Goal: Information Seeking & Learning: Learn about a topic

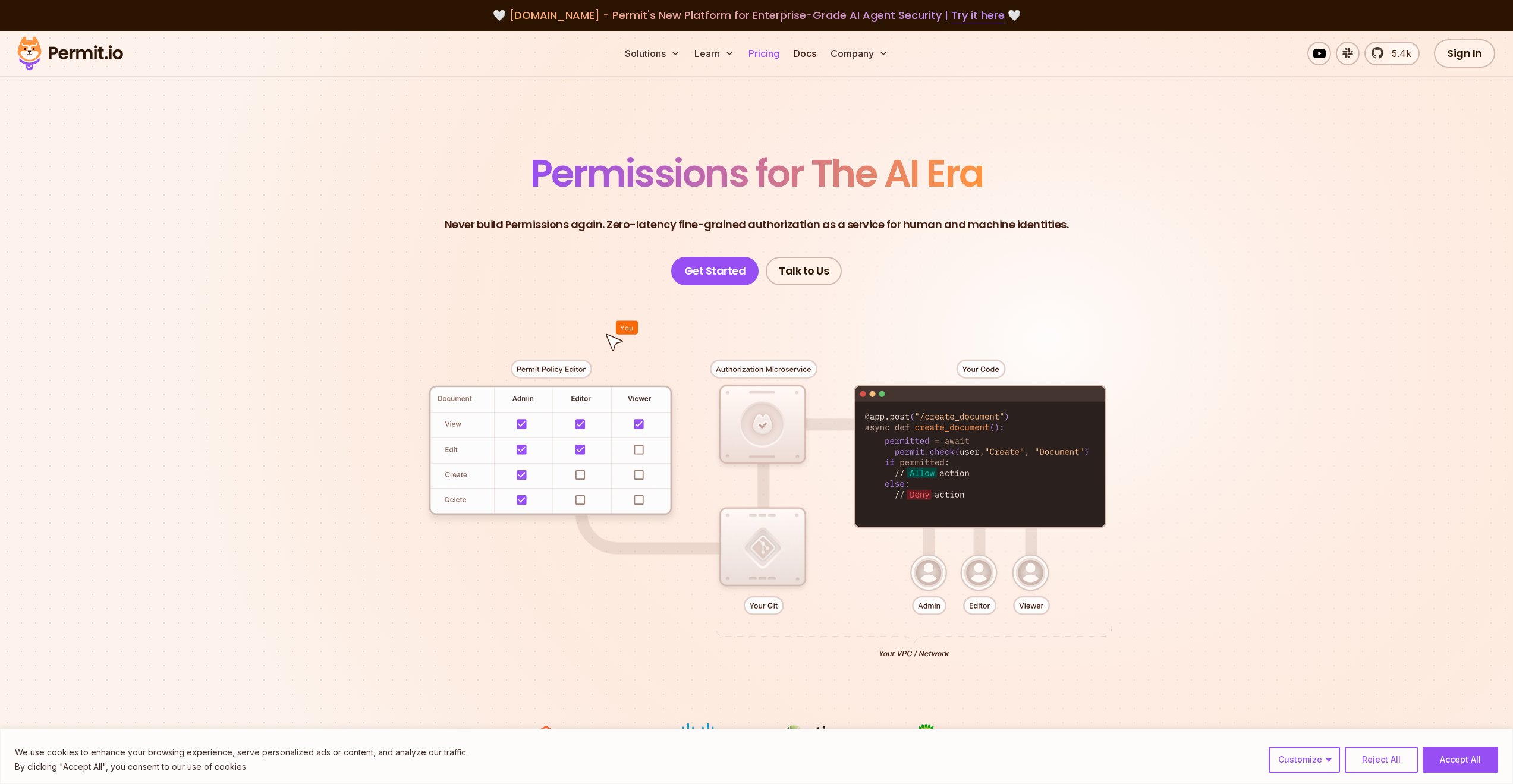
click at [766, 55] on link "Pricing" at bounding box center [763, 54] width 40 height 24
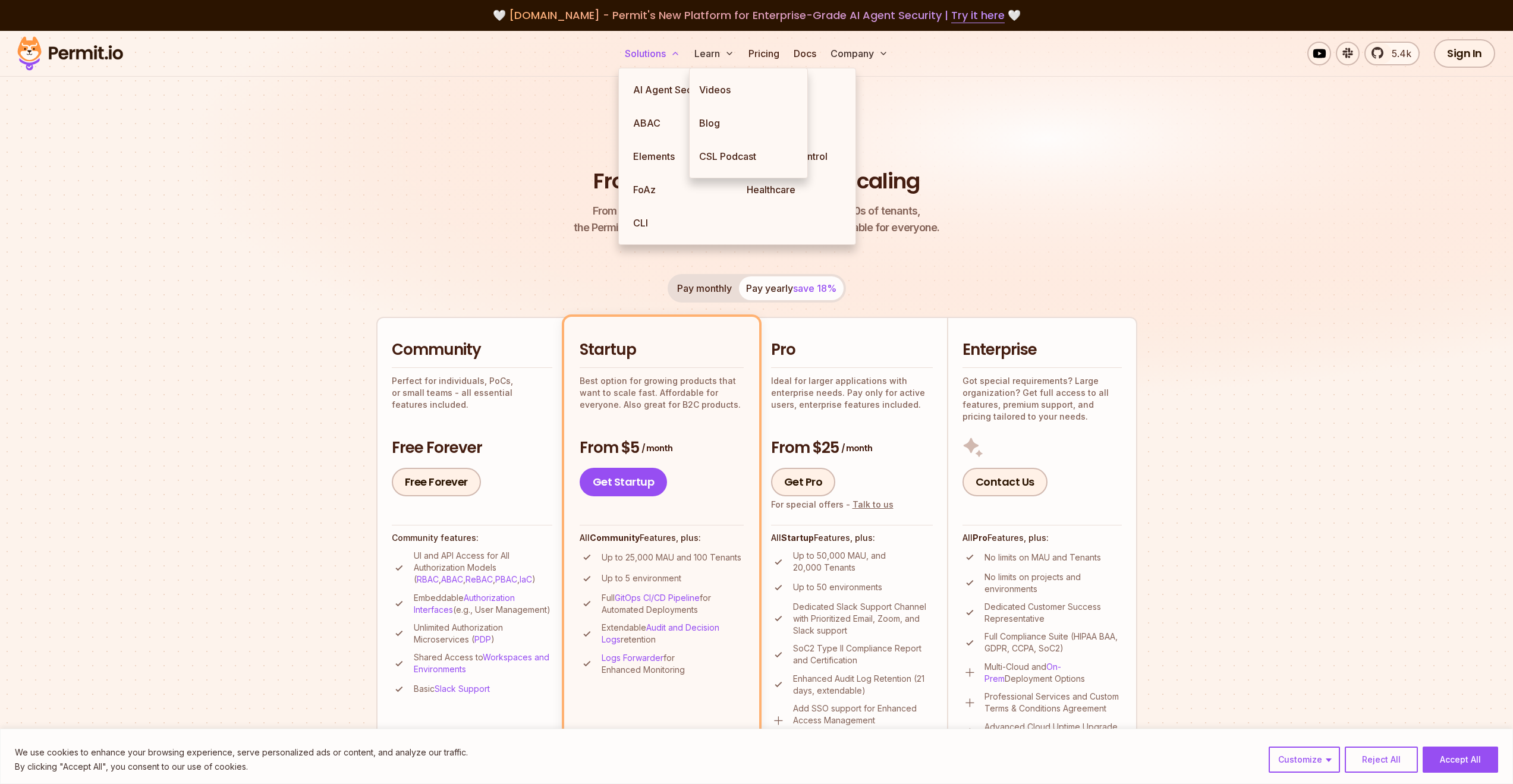
click at [644, 57] on button "Solutions" at bounding box center [653, 54] width 65 height 24
click at [639, 130] on link "ABAC" at bounding box center [681, 123] width 114 height 34
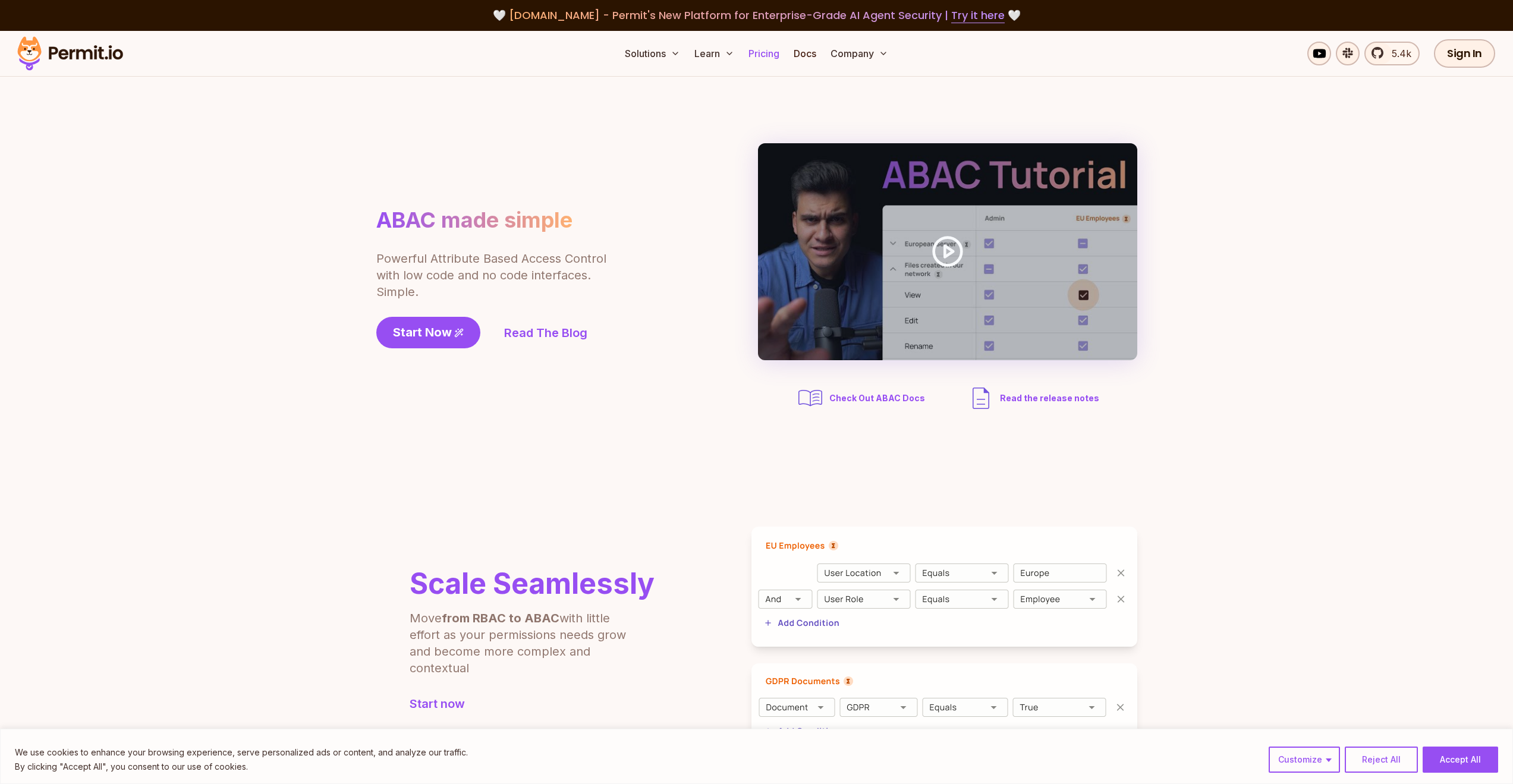
click at [769, 50] on link "Pricing" at bounding box center [763, 54] width 40 height 24
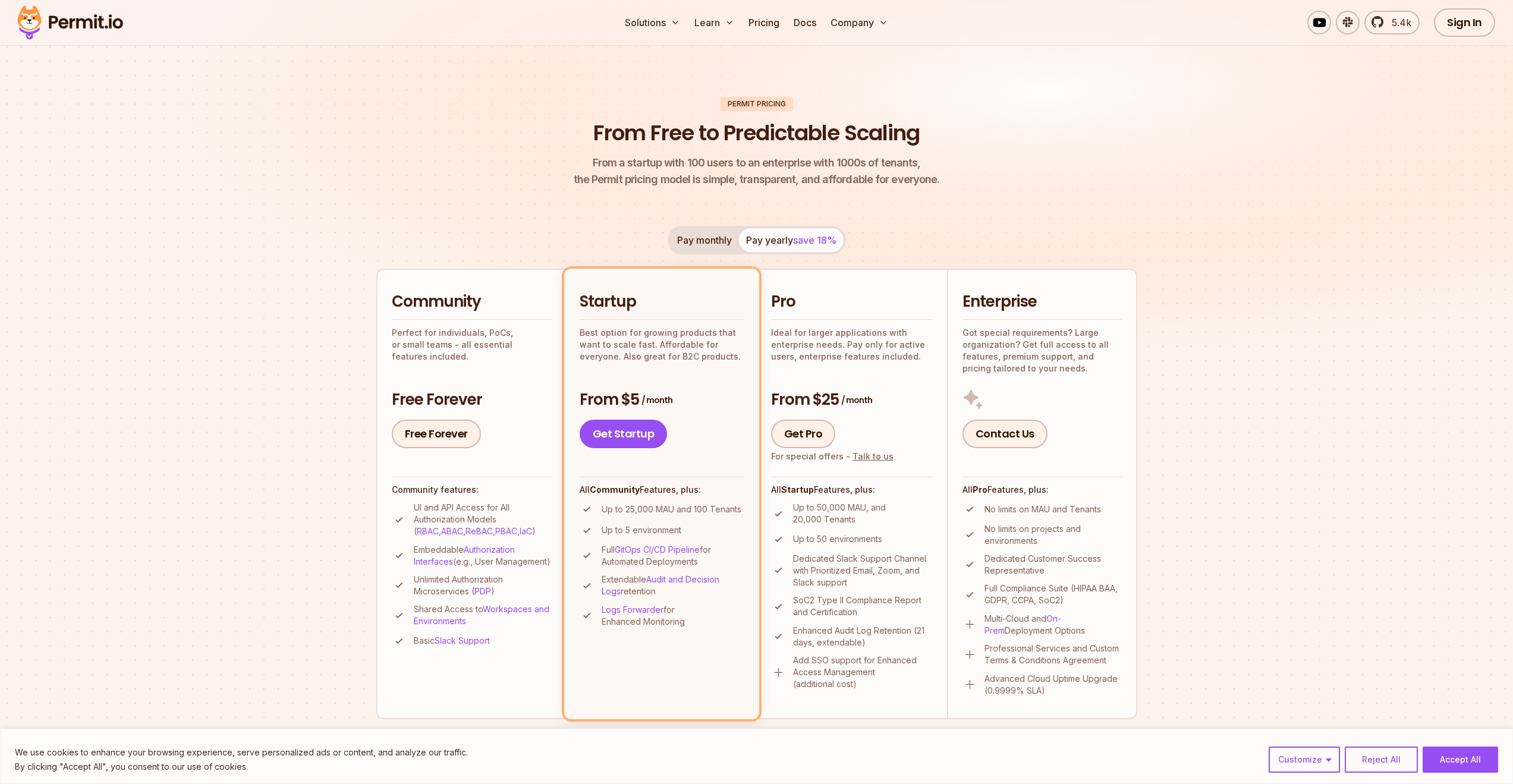
scroll to position [72, 0]
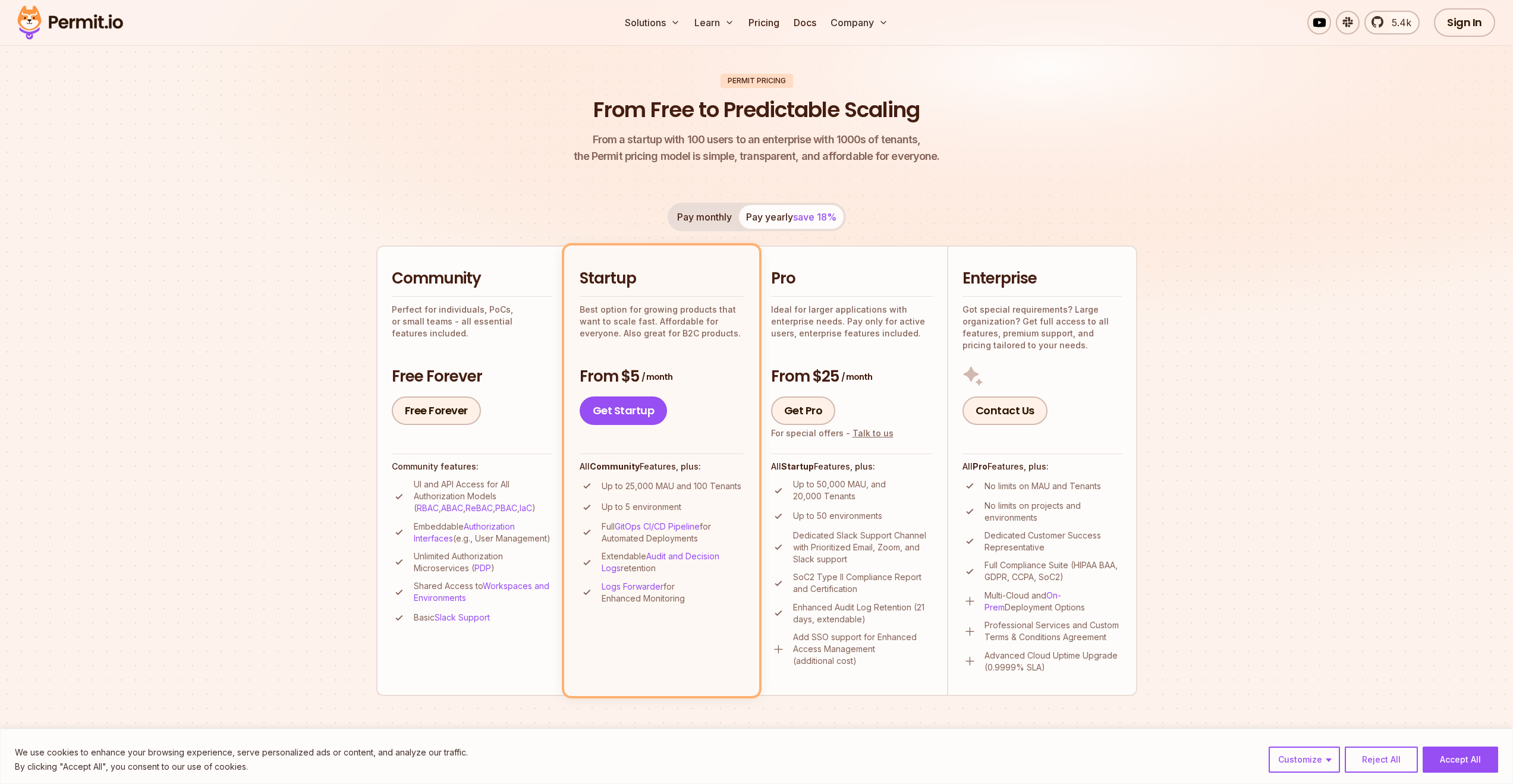
click at [706, 214] on button "Pay monthly" at bounding box center [705, 217] width 69 height 24
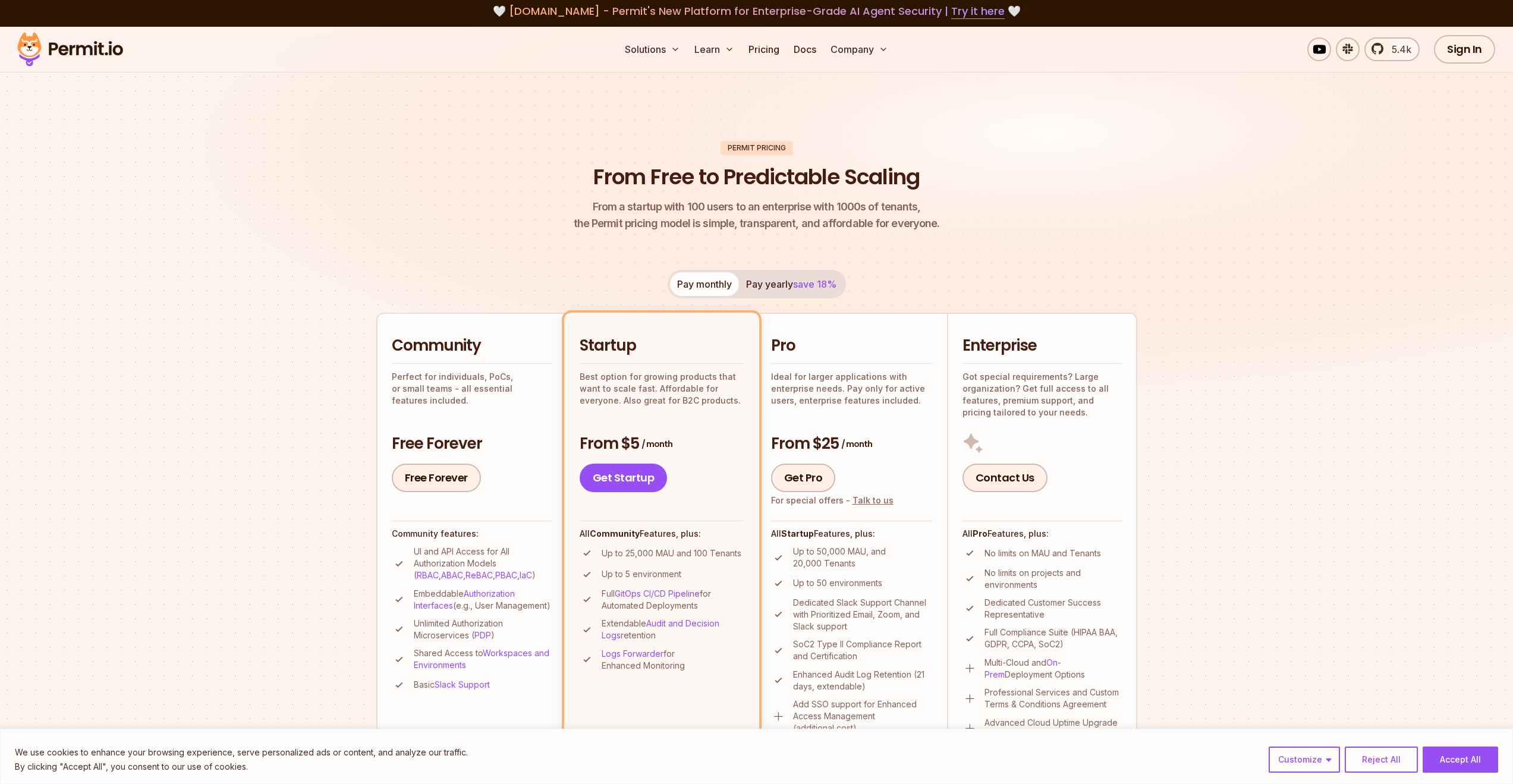
scroll to position [0, 0]
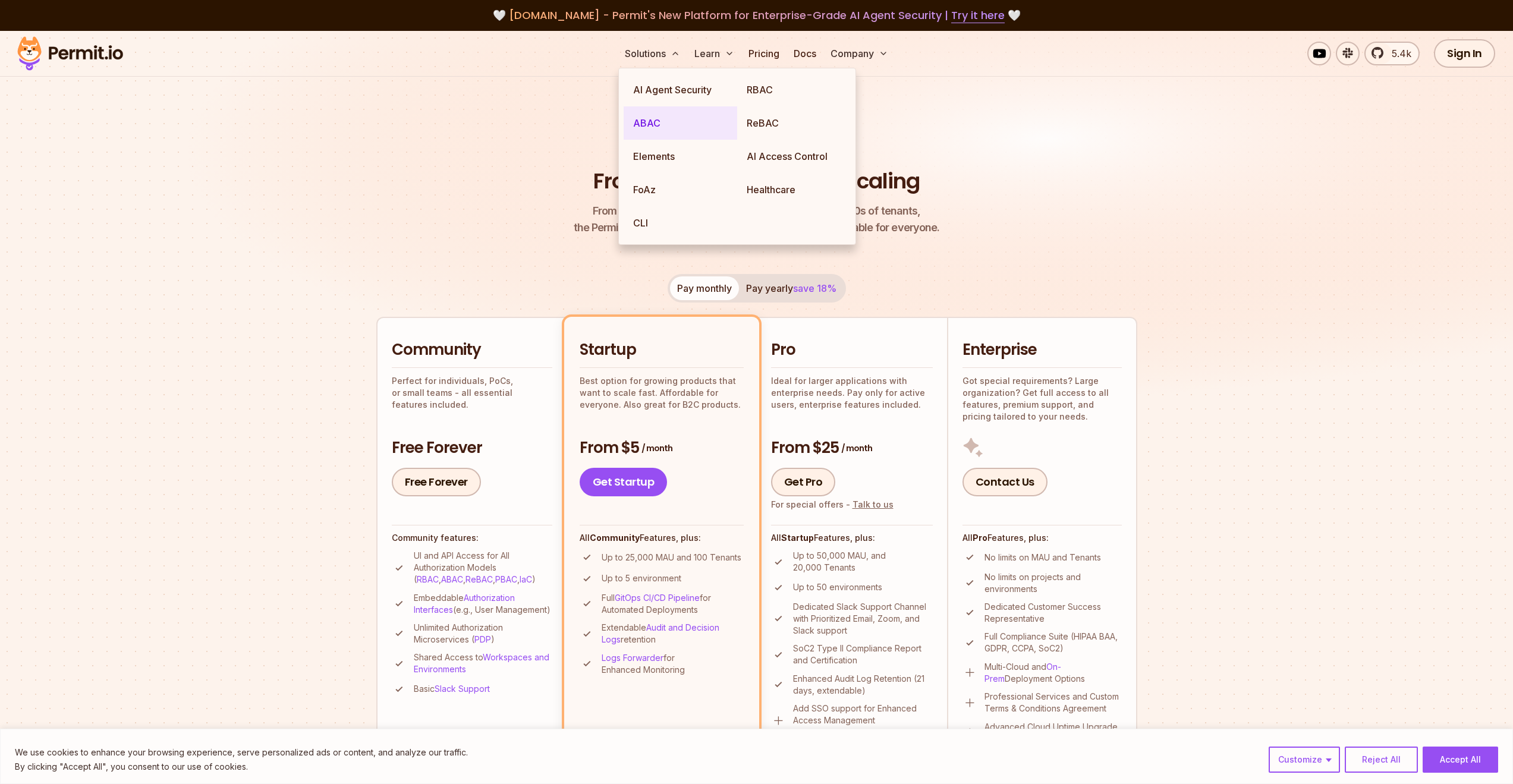
click at [655, 124] on link "ABAC" at bounding box center [681, 123] width 114 height 34
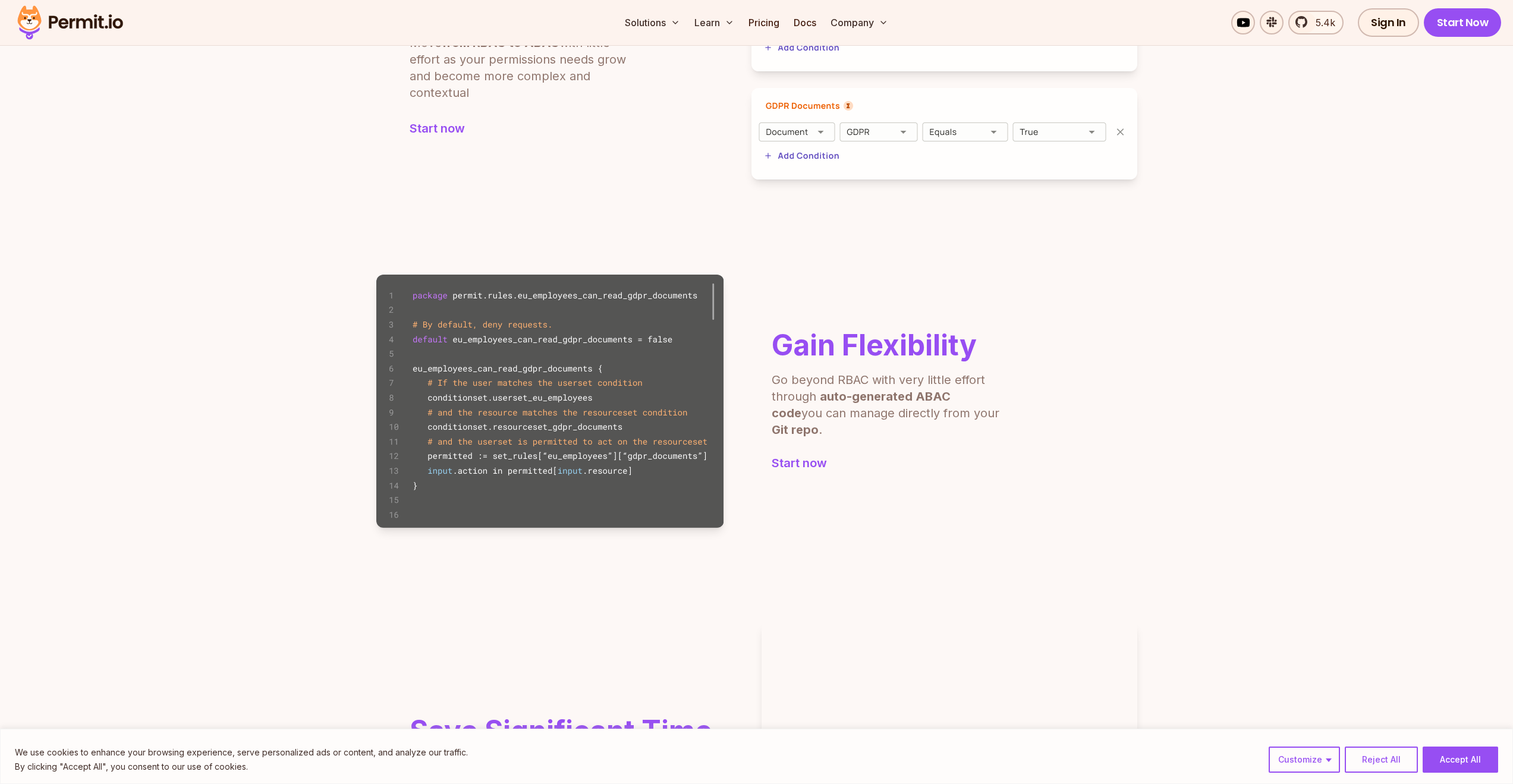
scroll to position [565, 0]
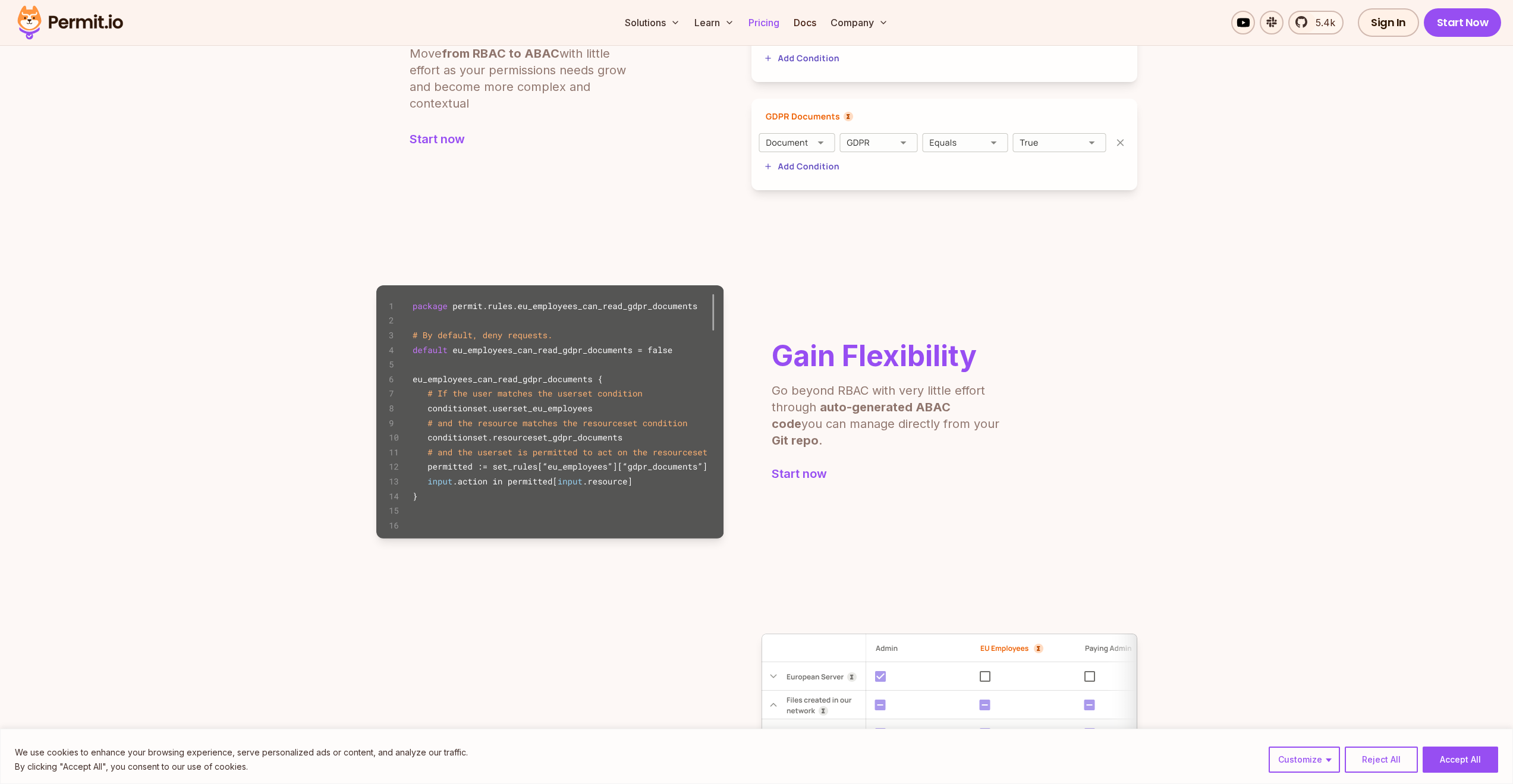
click at [768, 21] on link "Pricing" at bounding box center [763, 22] width 40 height 24
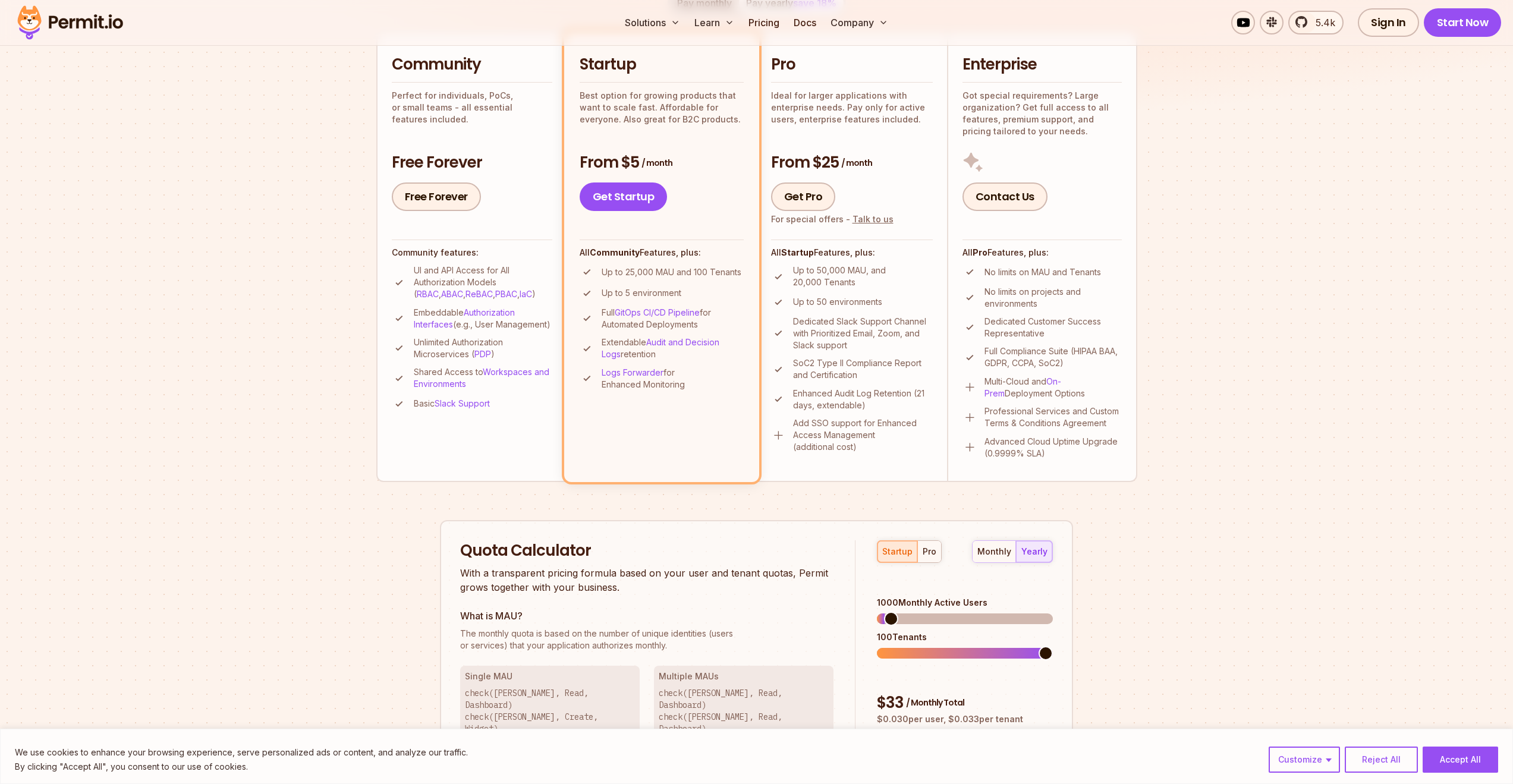
scroll to position [214, 0]
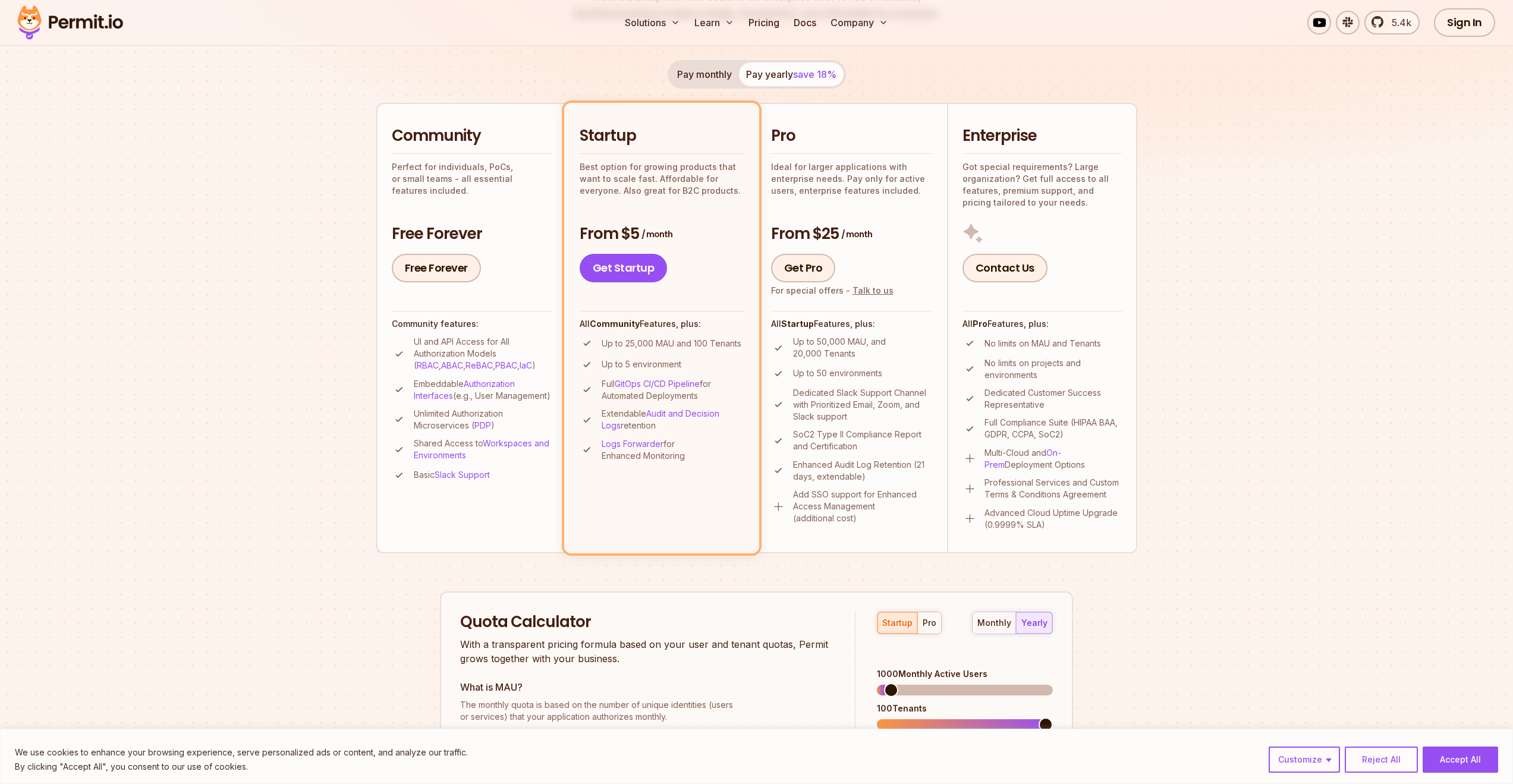
click at [818, 494] on p "Add SSO support for Enhanced Access Management (additional cost)" at bounding box center [863, 506] width 140 height 35
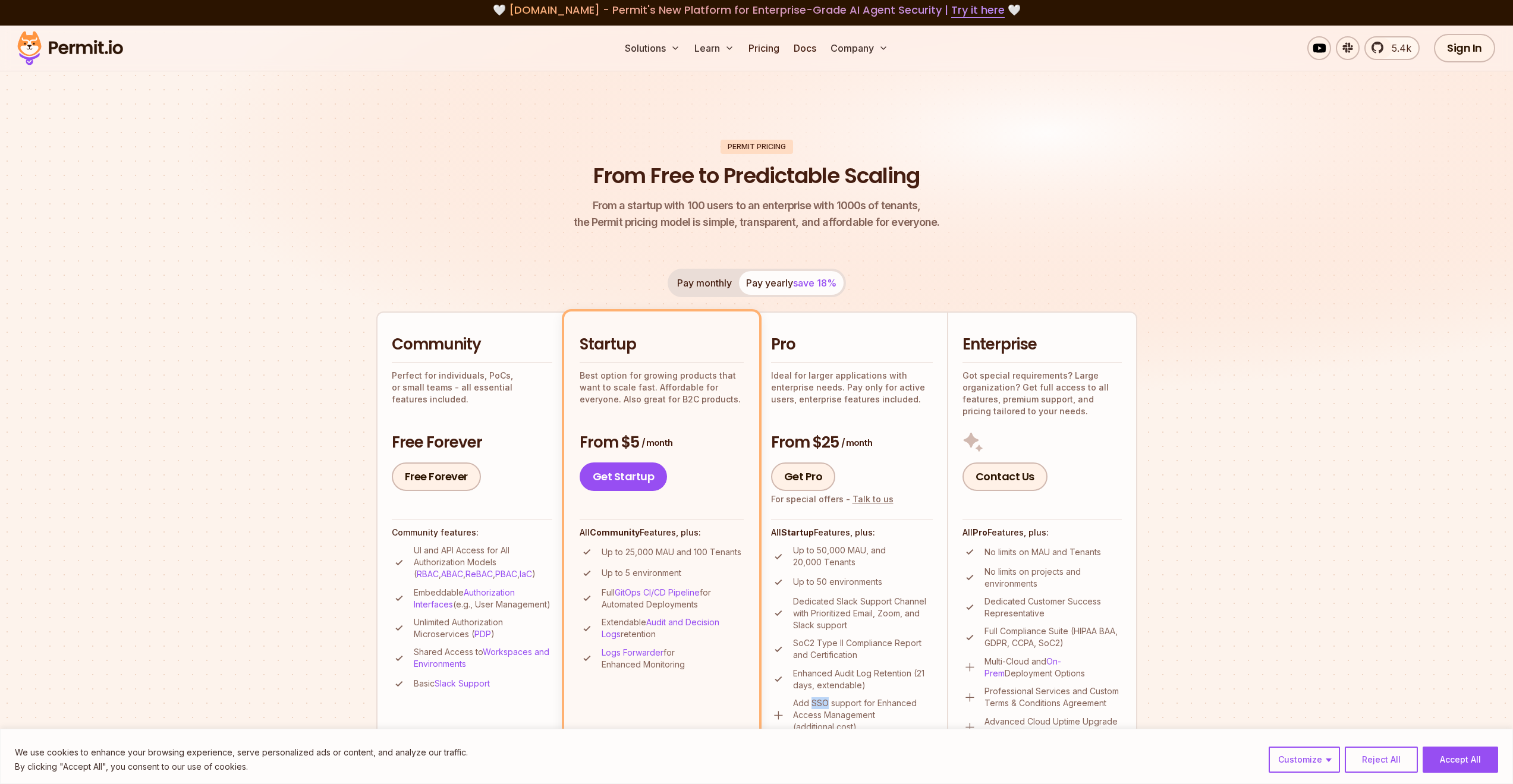
scroll to position [0, 0]
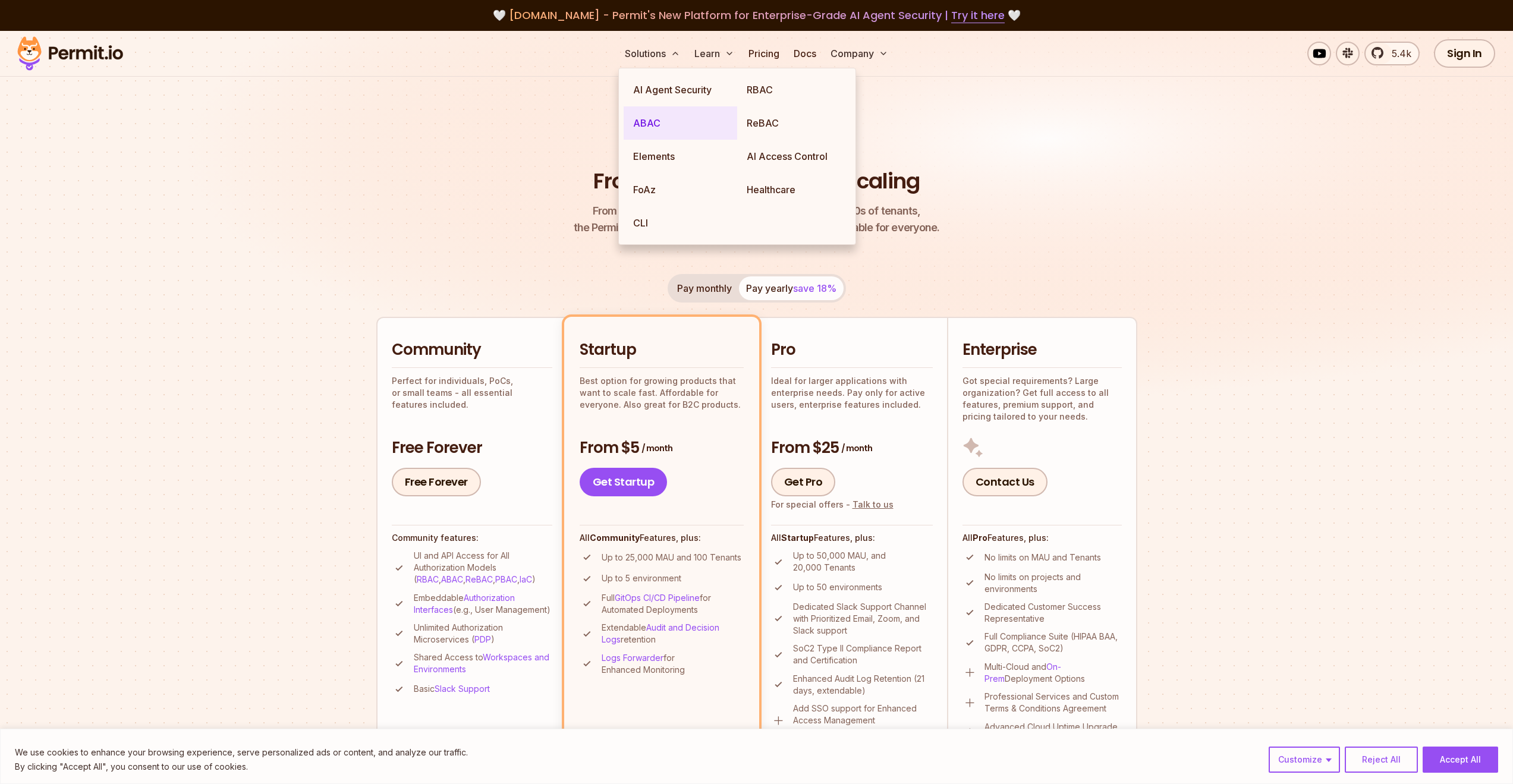
click at [640, 119] on link "ABAC" at bounding box center [681, 123] width 114 height 34
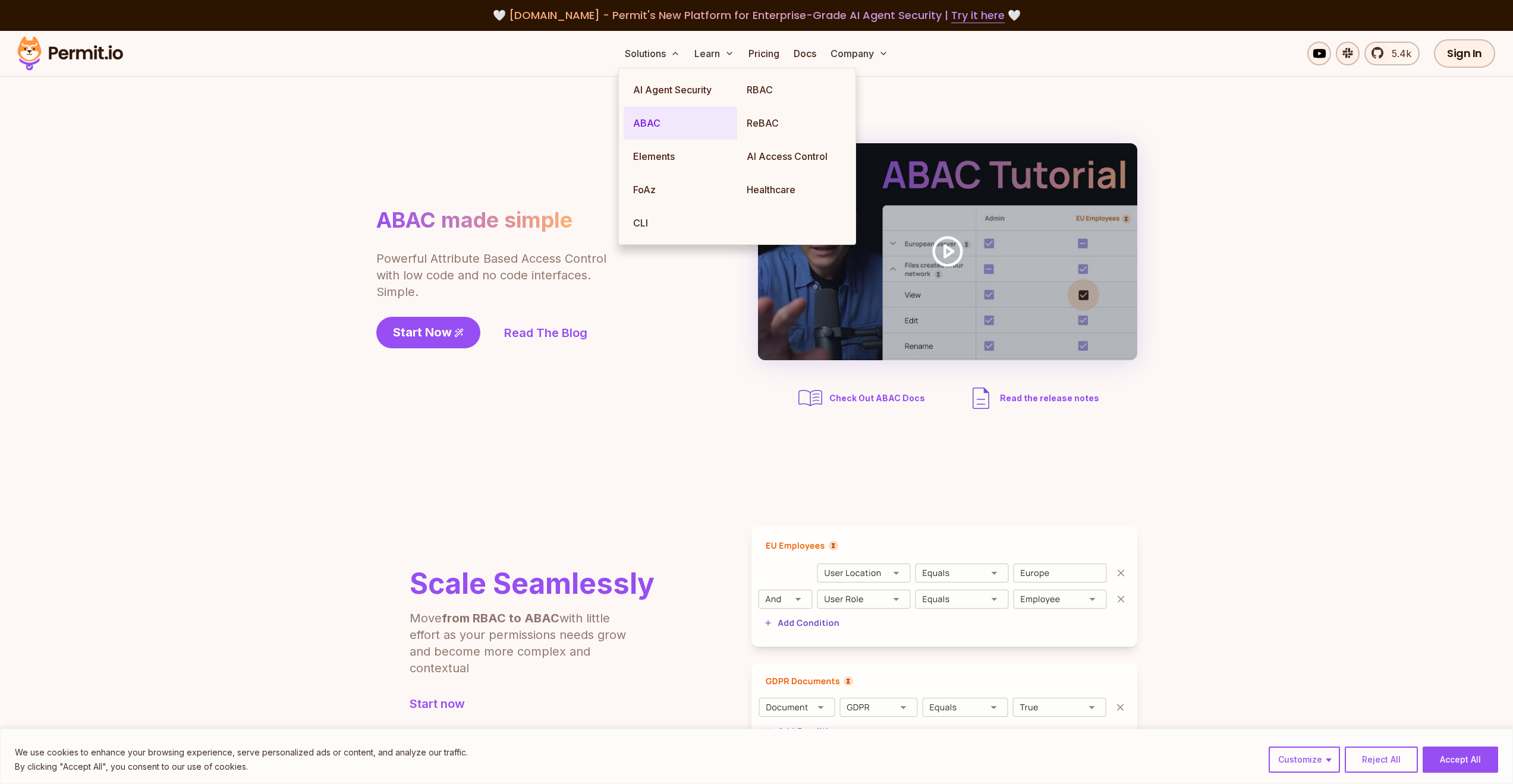
click at [657, 122] on link "ABAC" at bounding box center [681, 123] width 114 height 34
click at [659, 119] on link "ABAC" at bounding box center [681, 123] width 114 height 34
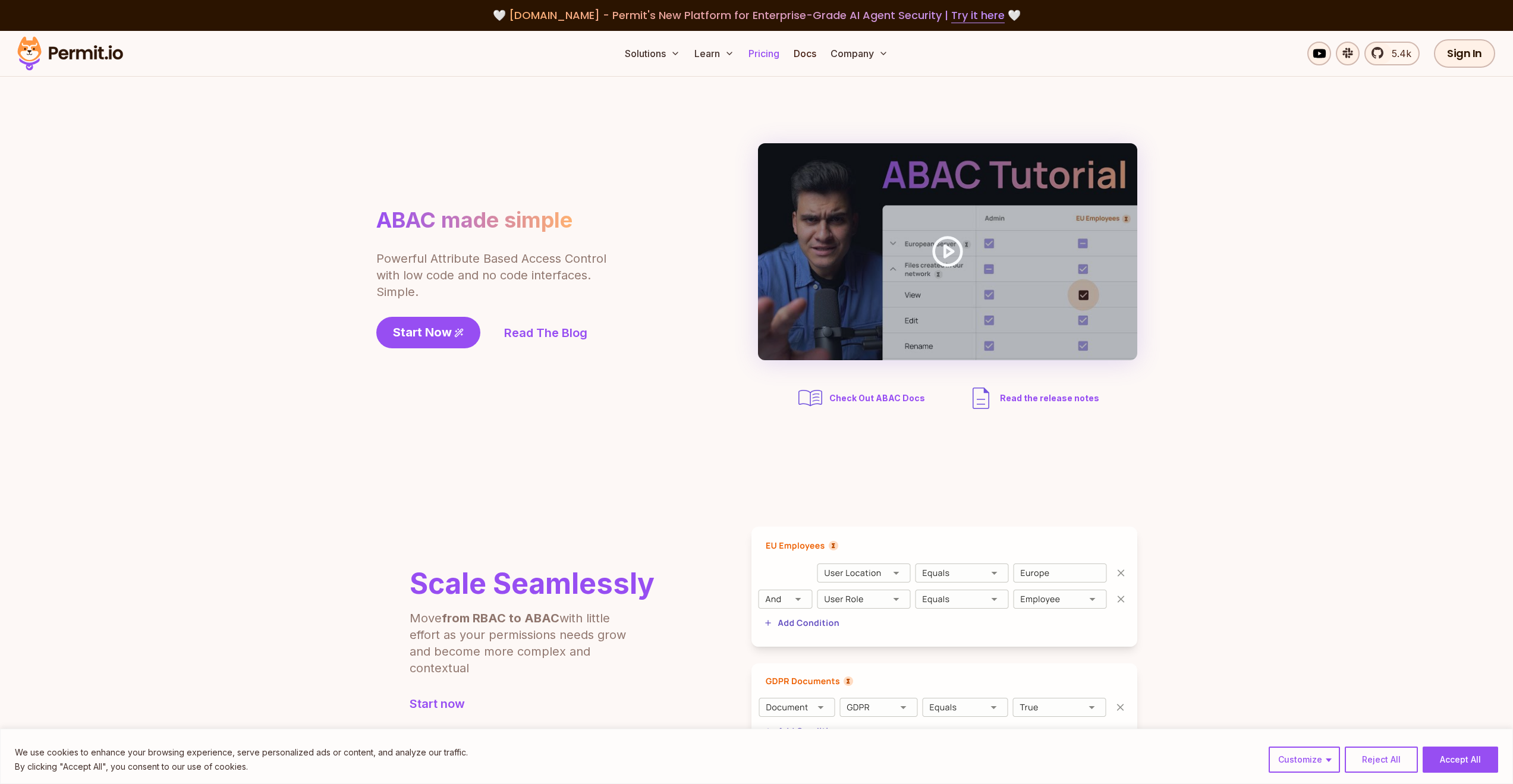
click at [768, 53] on link "Pricing" at bounding box center [763, 54] width 40 height 24
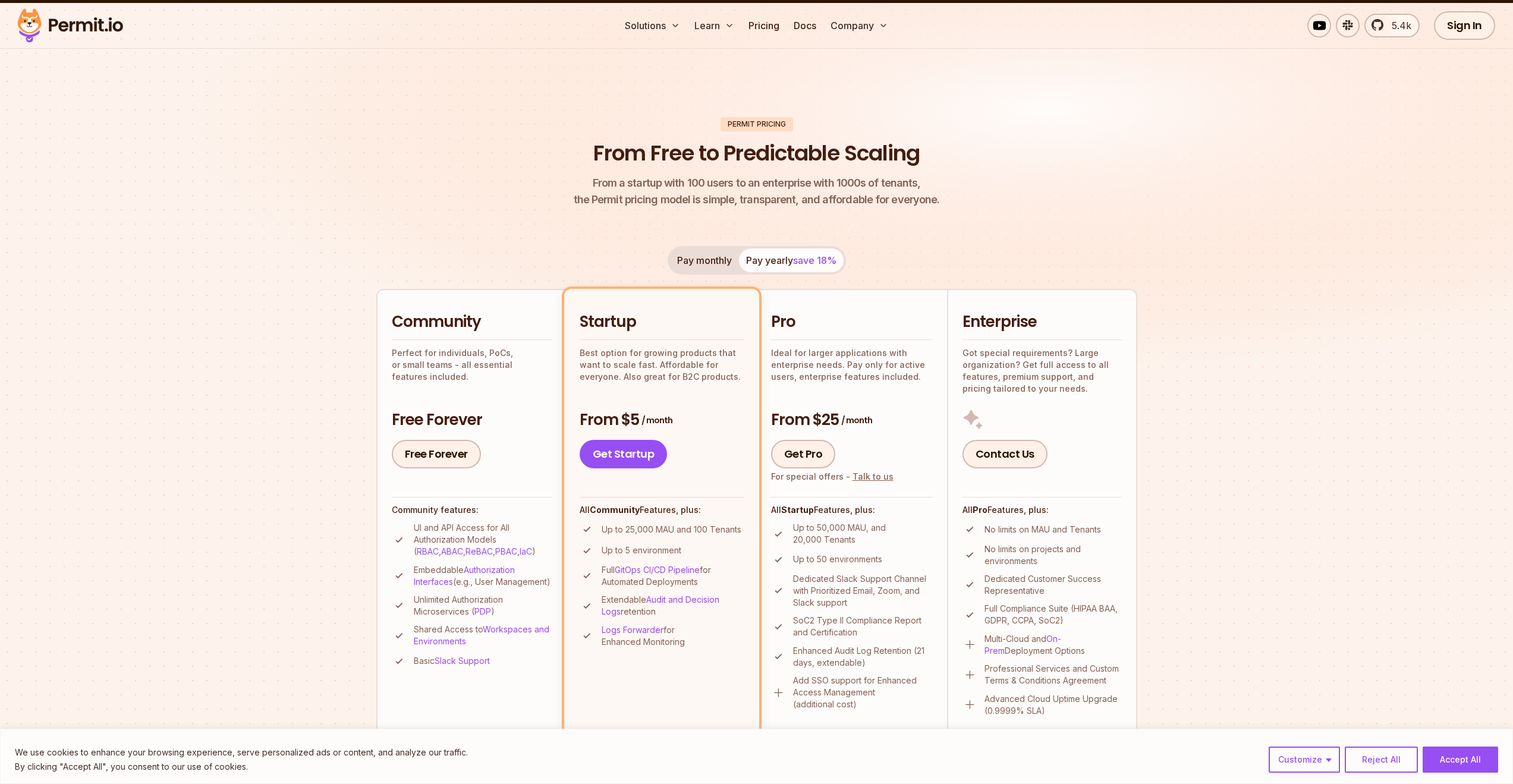
scroll to position [143, 0]
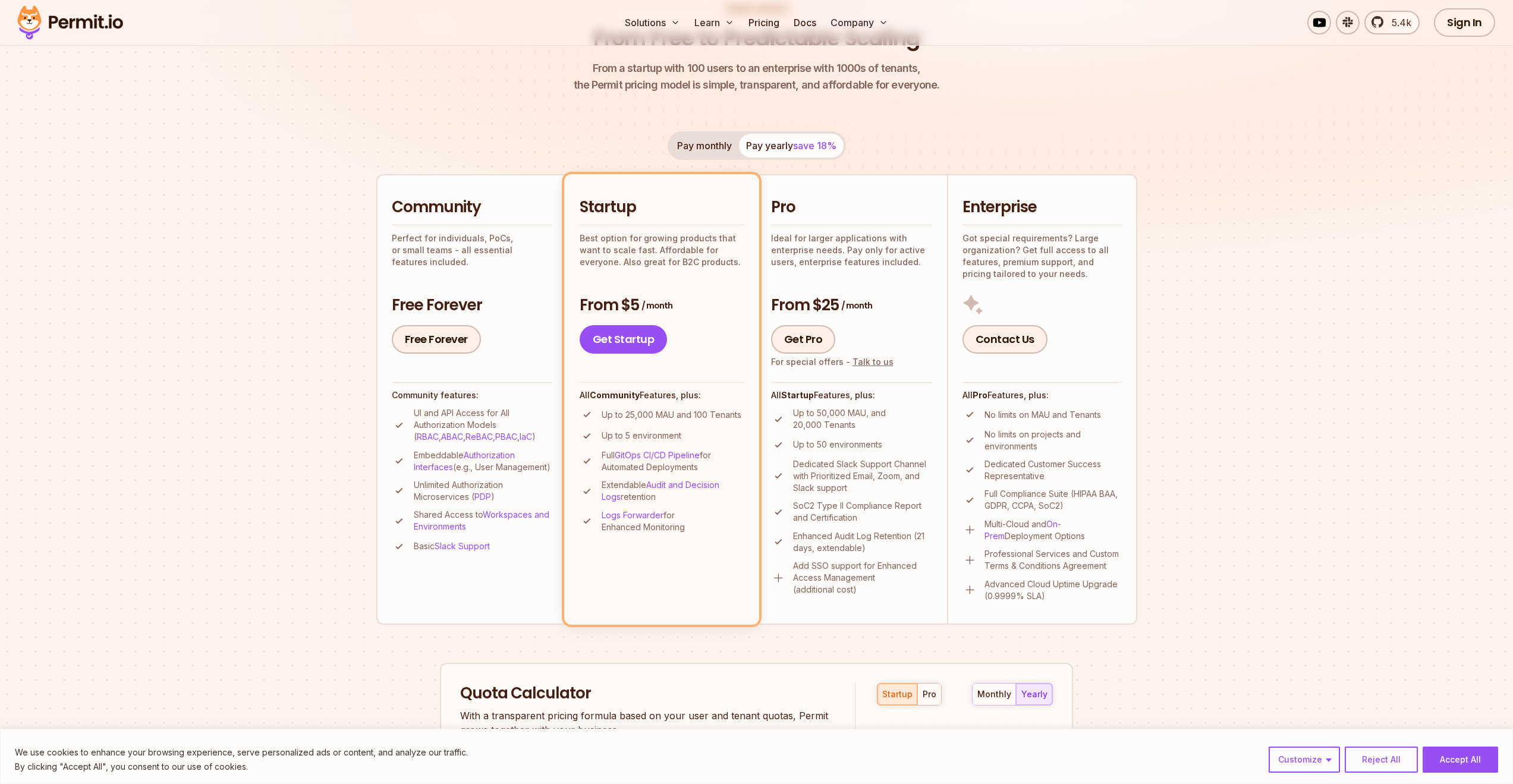
click at [844, 456] on ul "Up to 50,000 MAU, and 20,000 Tenants Up to 50 environments Dedicated Slack Supp…" at bounding box center [851, 502] width 161 height 188
click at [858, 478] on p "Dedicated Slack Support Channel with Prioritized Email, Zoom, and Slack support" at bounding box center [863, 476] width 140 height 35
click at [803, 348] on link "Get Pro" at bounding box center [804, 339] width 65 height 29
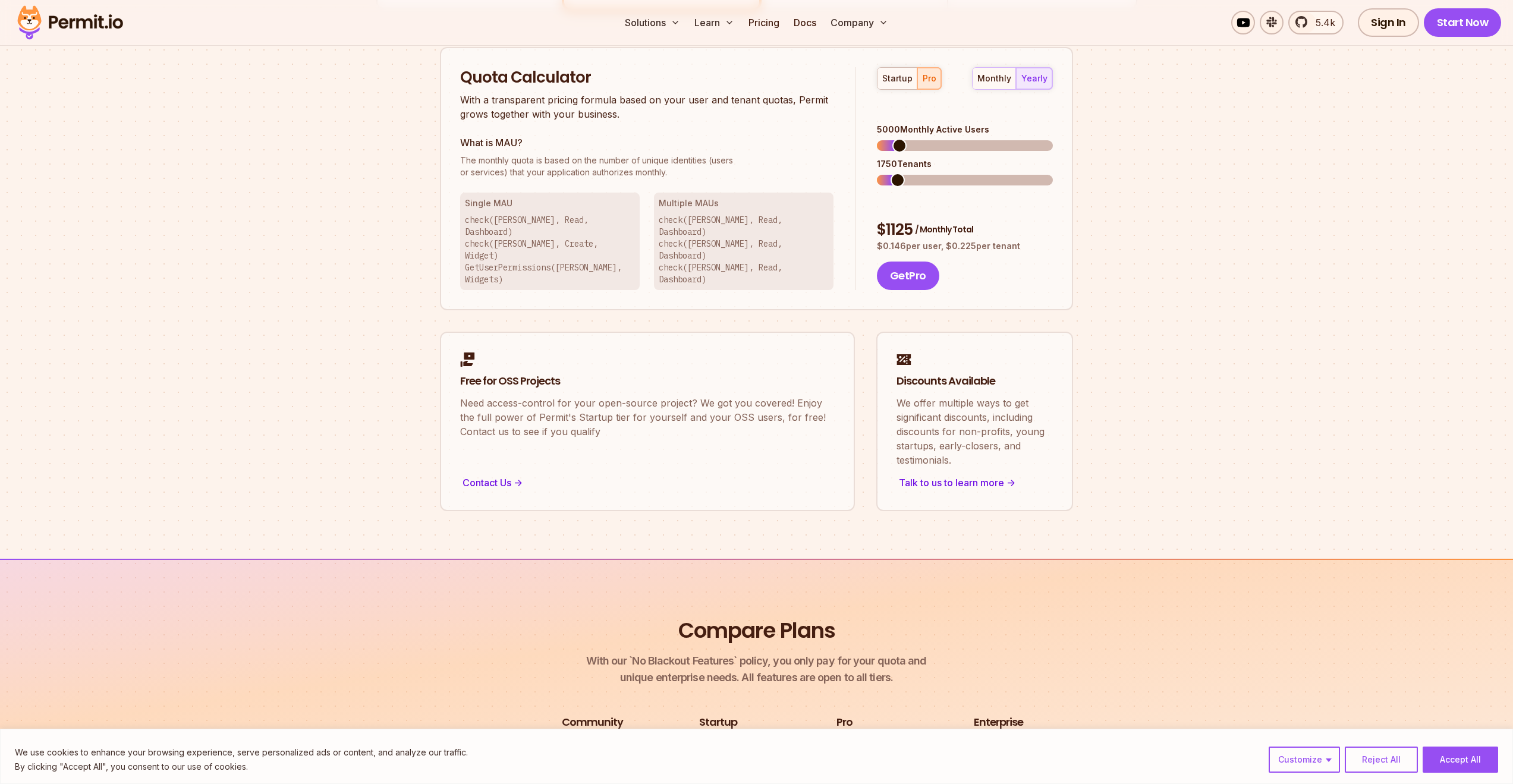
scroll to position [760, 0]
click at [912, 138] on span at bounding box center [915, 144] width 14 height 14
click at [912, 172] on span at bounding box center [915, 179] width 14 height 14
click at [928, 75] on div "startup pro" at bounding box center [910, 77] width 65 height 22
click at [1000, 81] on div "monthly" at bounding box center [995, 77] width 34 height 12
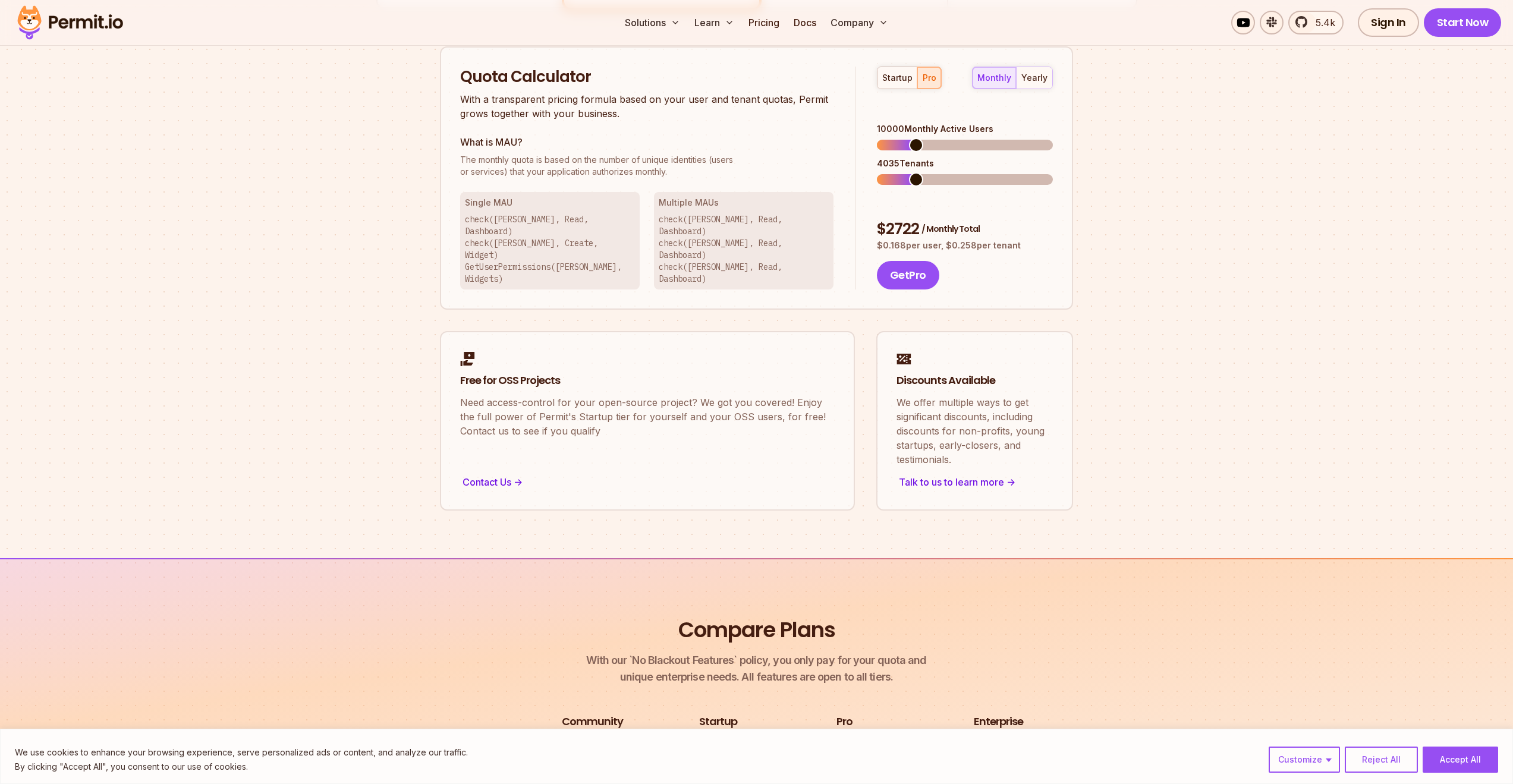
click at [927, 79] on div "startup pro" at bounding box center [910, 77] width 65 height 22
click at [907, 138] on span at bounding box center [911, 144] width 14 height 14
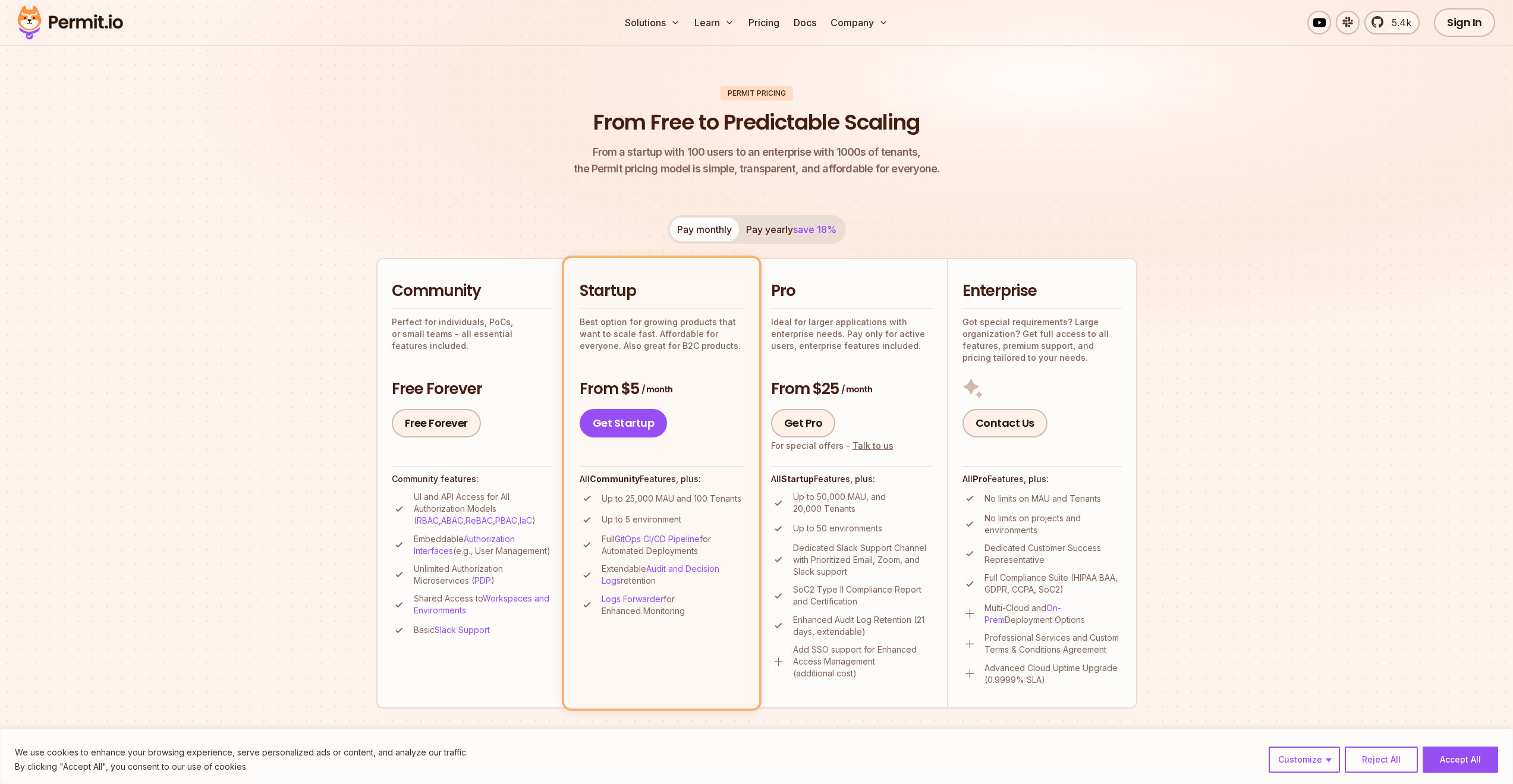
scroll to position [0, 0]
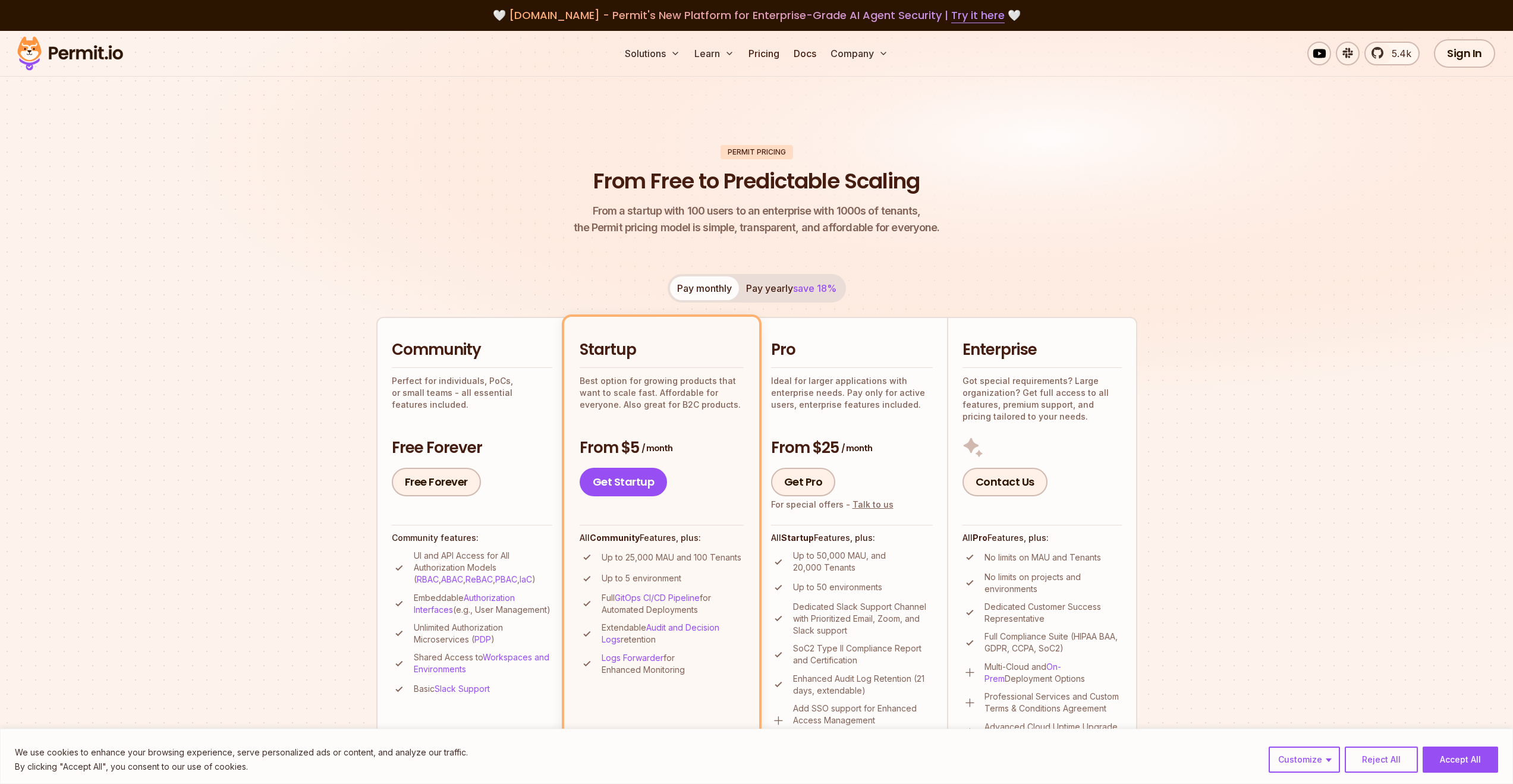
click at [771, 294] on button "Pay yearly save 18%" at bounding box center [791, 289] width 104 height 24
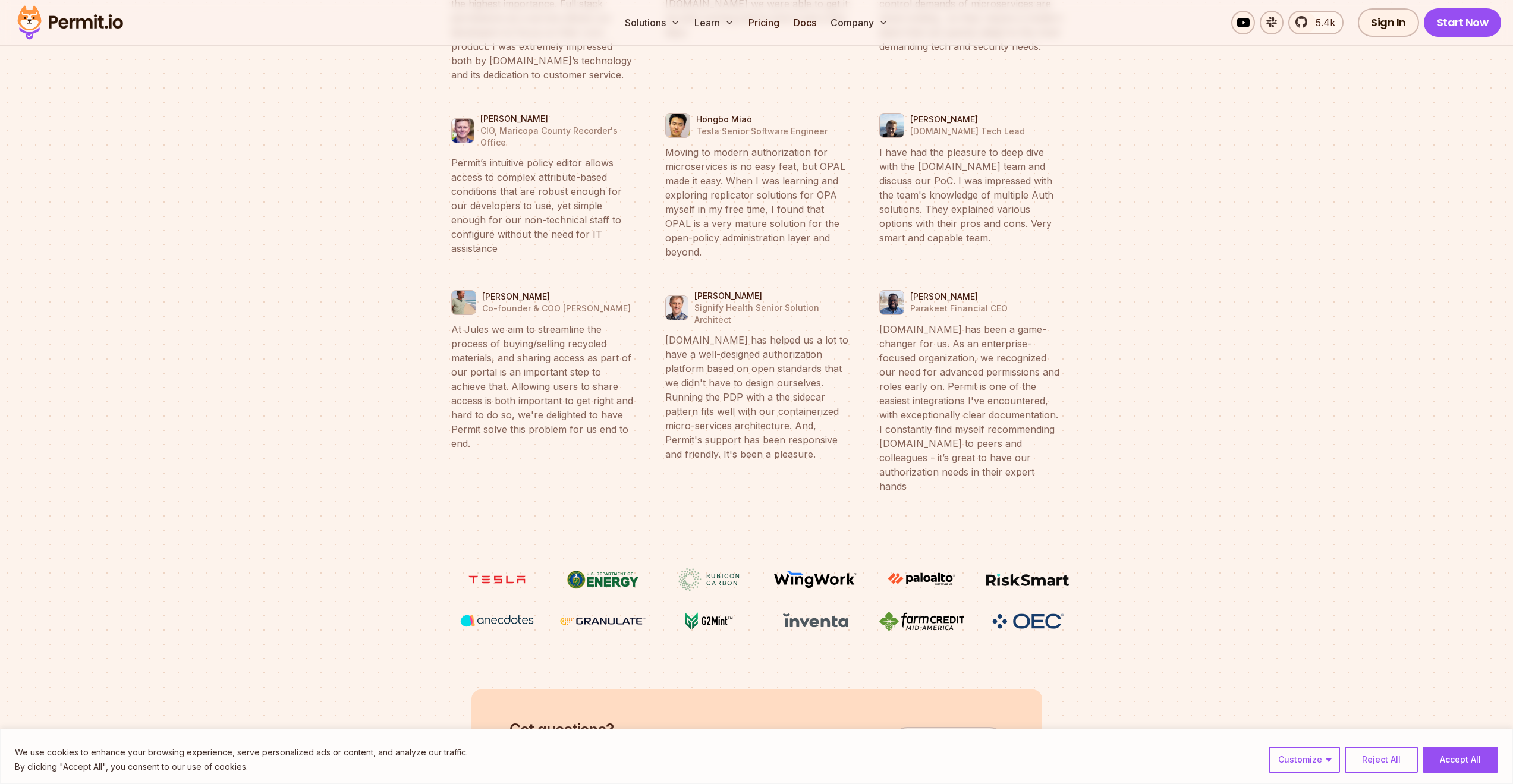
scroll to position [4808, 0]
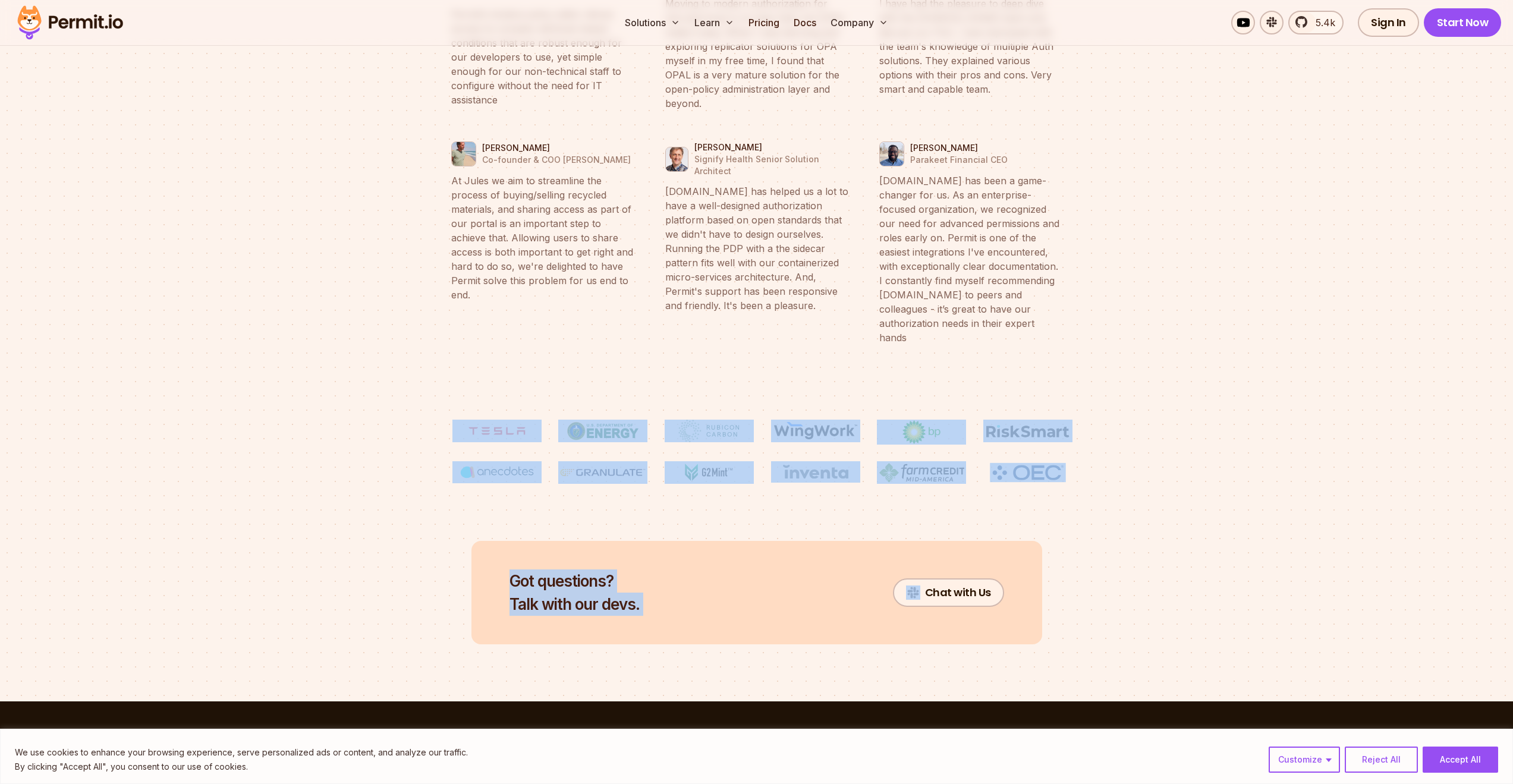
drag, startPoint x: 412, startPoint y: 352, endPoint x: 1222, endPoint y: 454, distance: 816.4
drag, startPoint x: 1135, startPoint y: 438, endPoint x: 401, endPoint y: 352, distance: 739.0
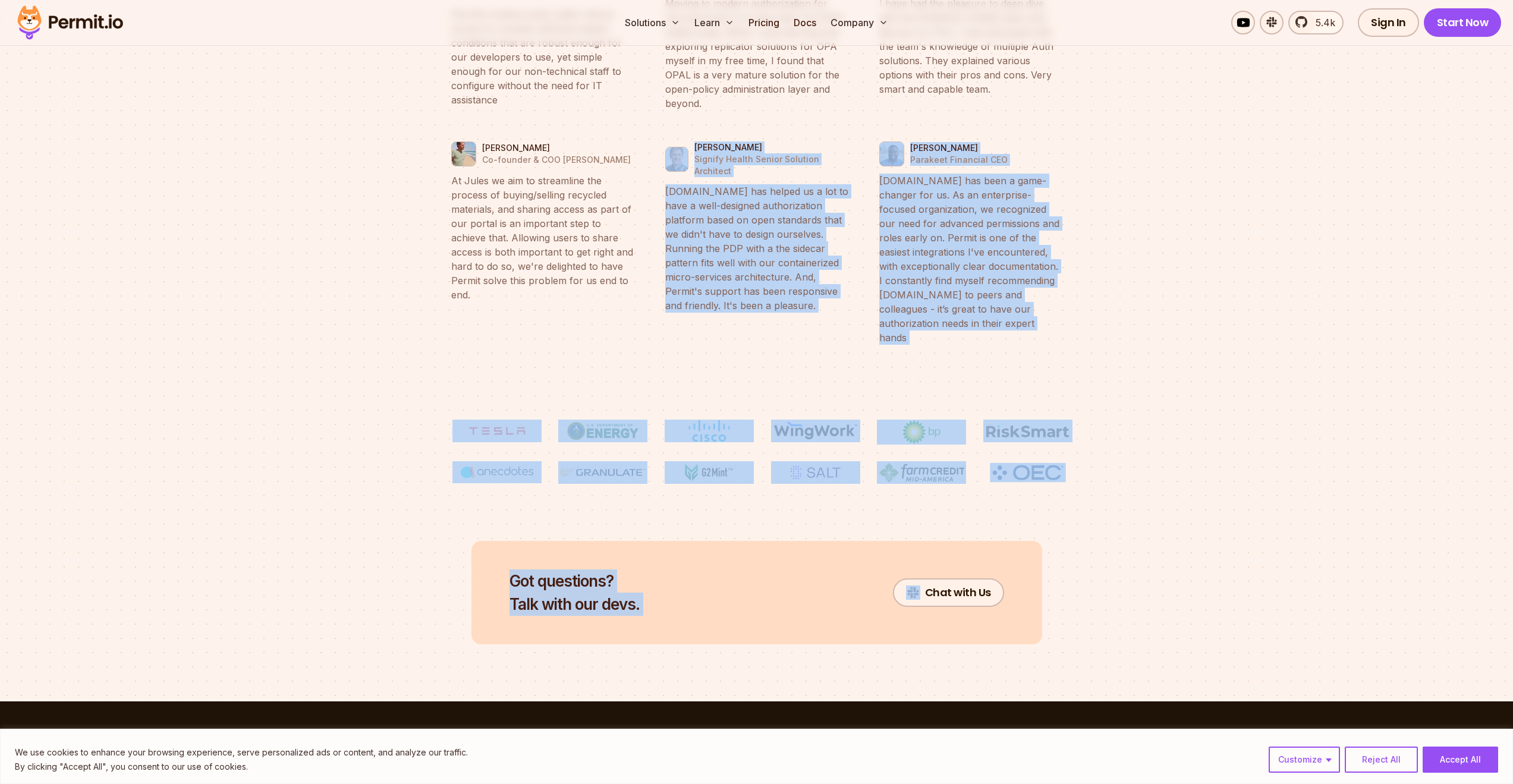
drag, startPoint x: 348, startPoint y: 329, endPoint x: 1258, endPoint y: 459, distance: 919.2
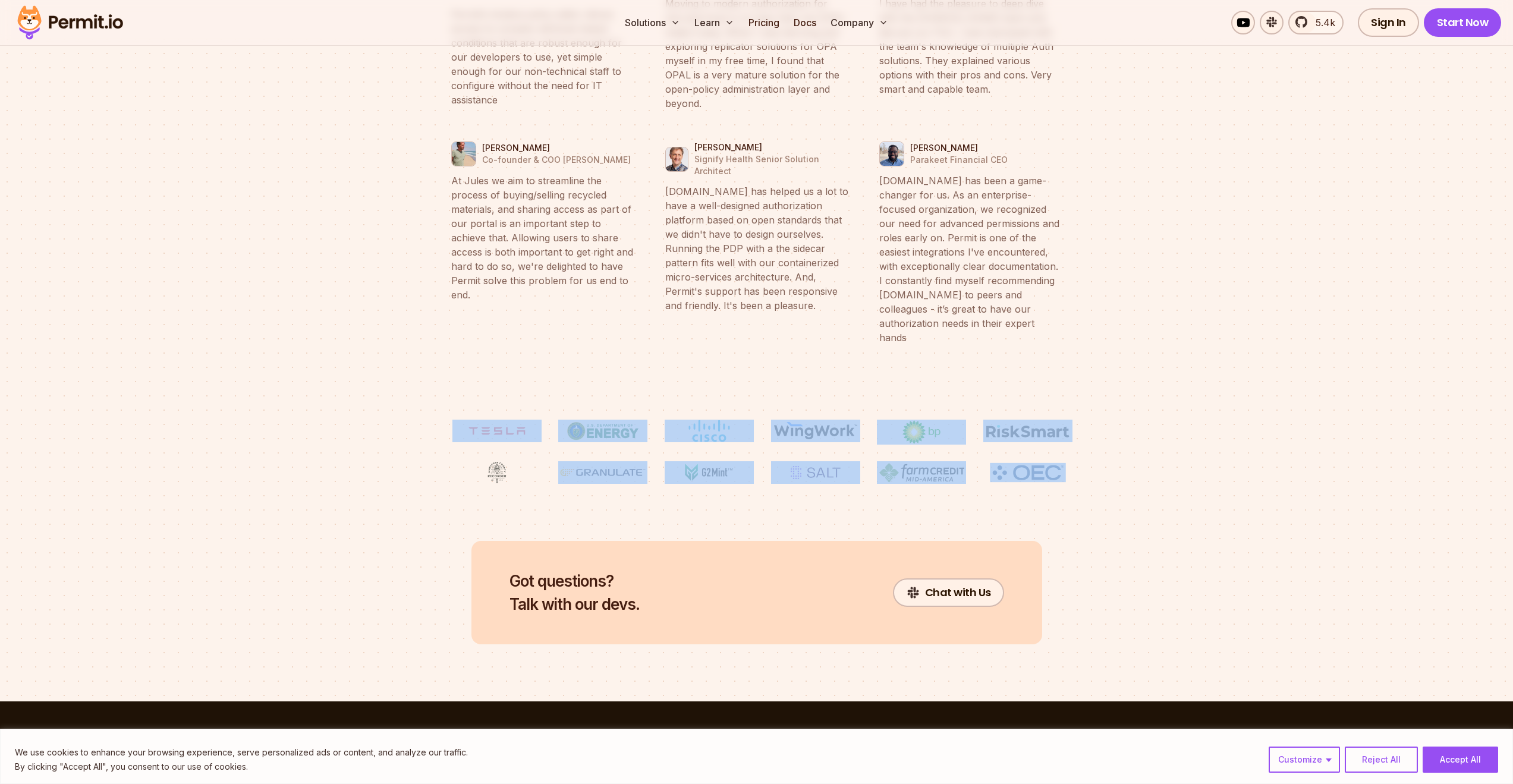
drag, startPoint x: 1110, startPoint y: 424, endPoint x: 377, endPoint y: 354, distance: 736.3
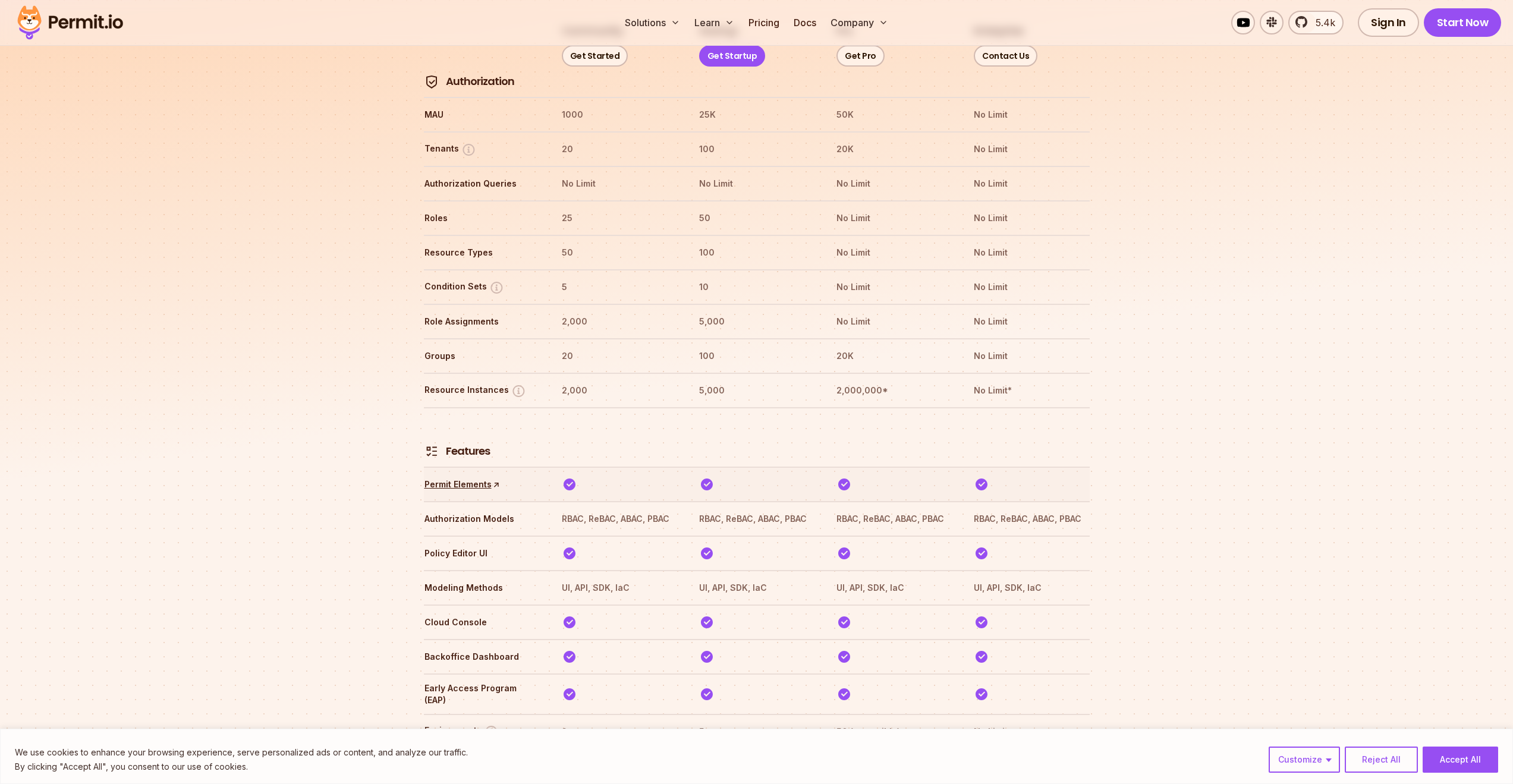
scroll to position [1454, 0]
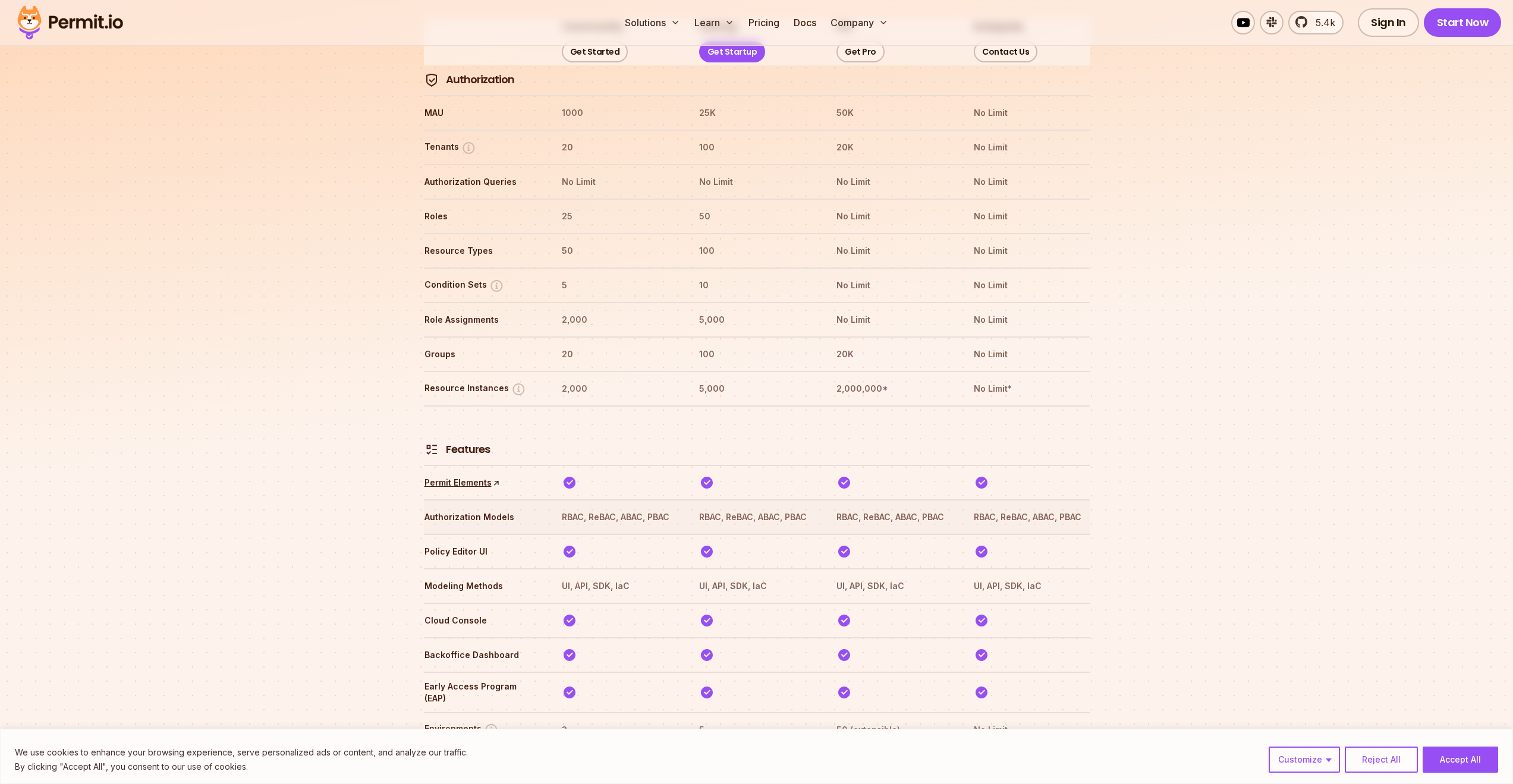
click at [733, 508] on th "RBAC, ReBAC, ABAC, PBAC" at bounding box center [756, 517] width 116 height 19
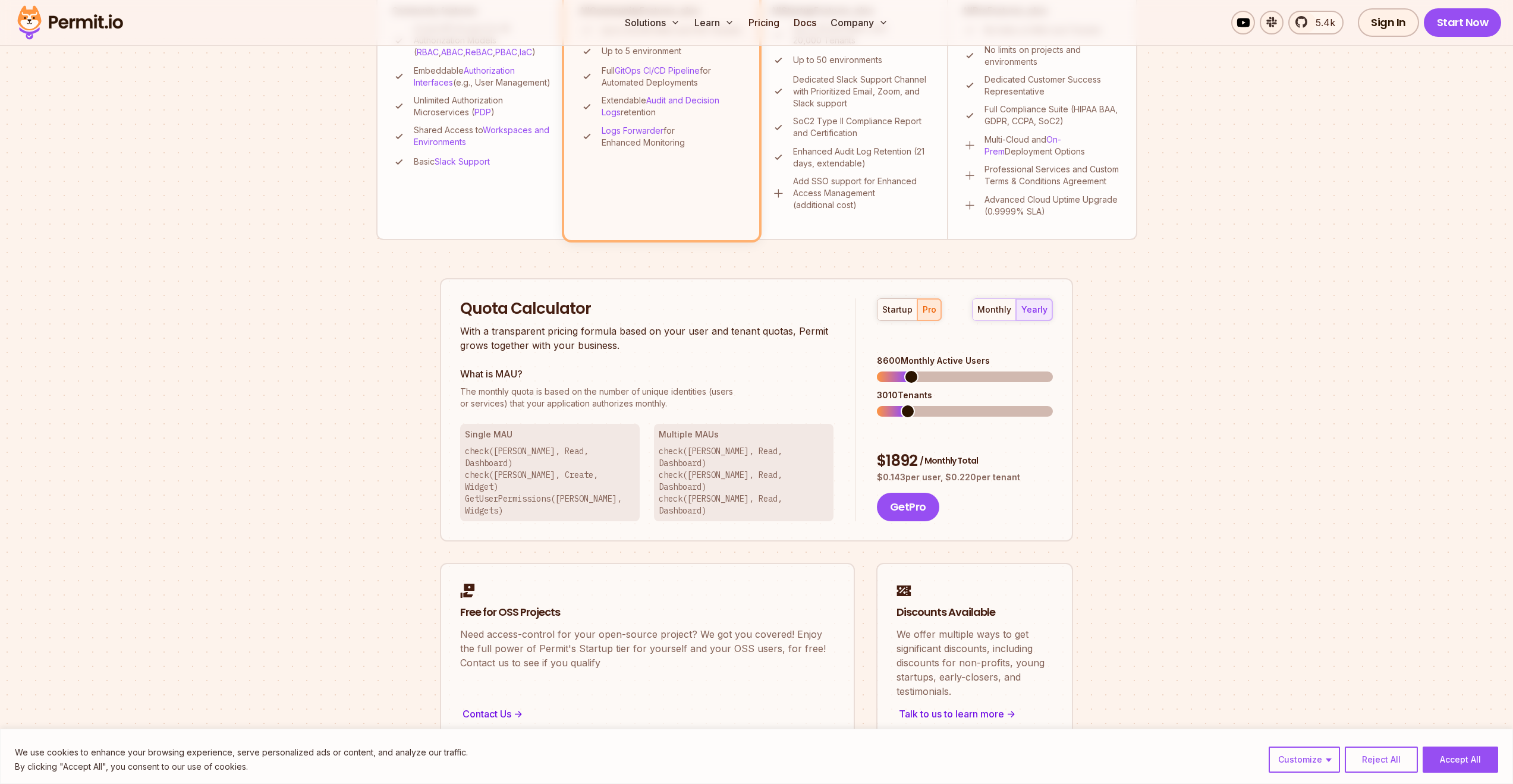
scroll to position [527, 0]
click at [911, 370] on span at bounding box center [915, 377] width 14 height 14
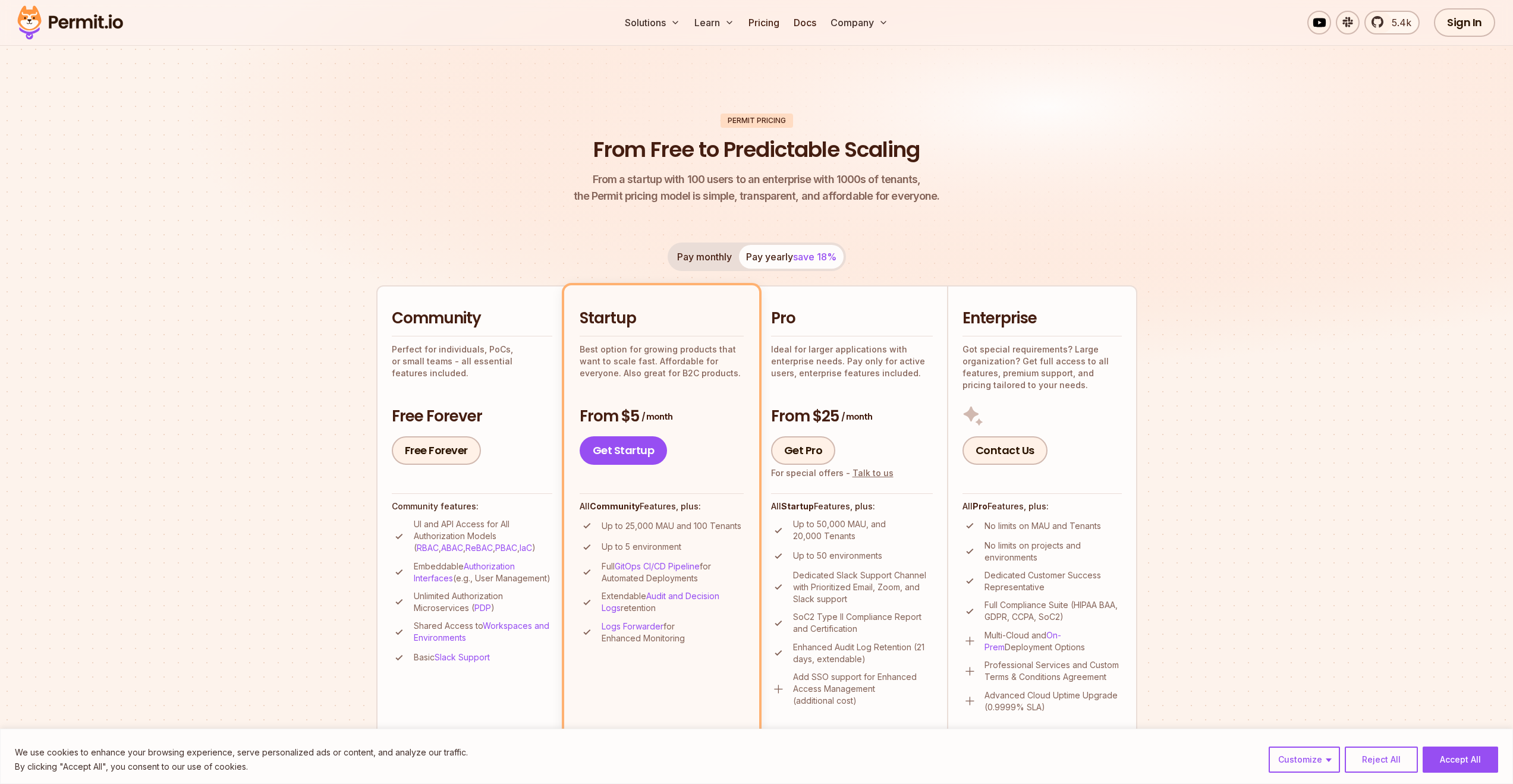
scroll to position [27, 0]
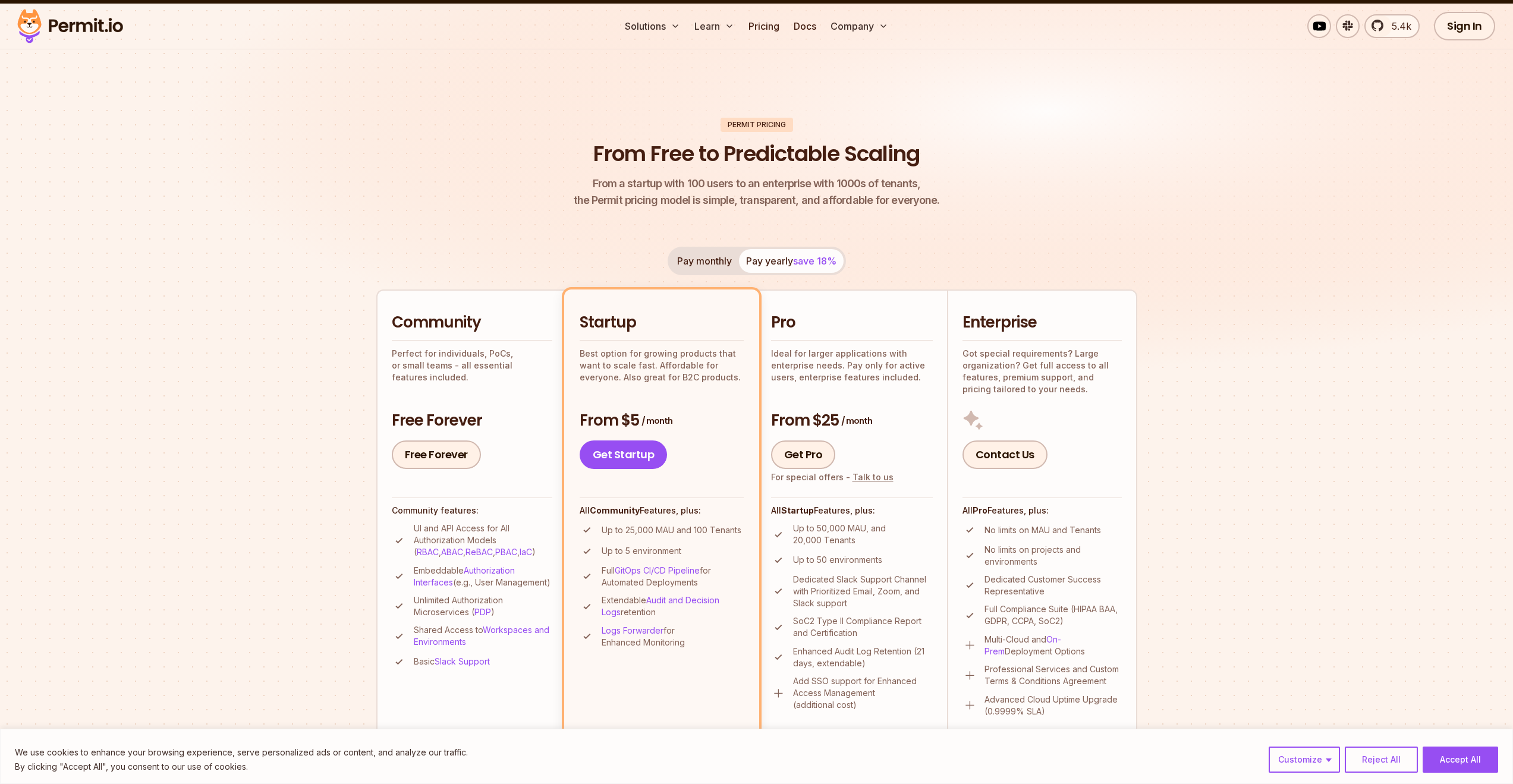
click at [704, 263] on button "Pay monthly" at bounding box center [705, 261] width 69 height 24
click at [766, 256] on button "Pay yearly save 18%" at bounding box center [791, 261] width 104 height 24
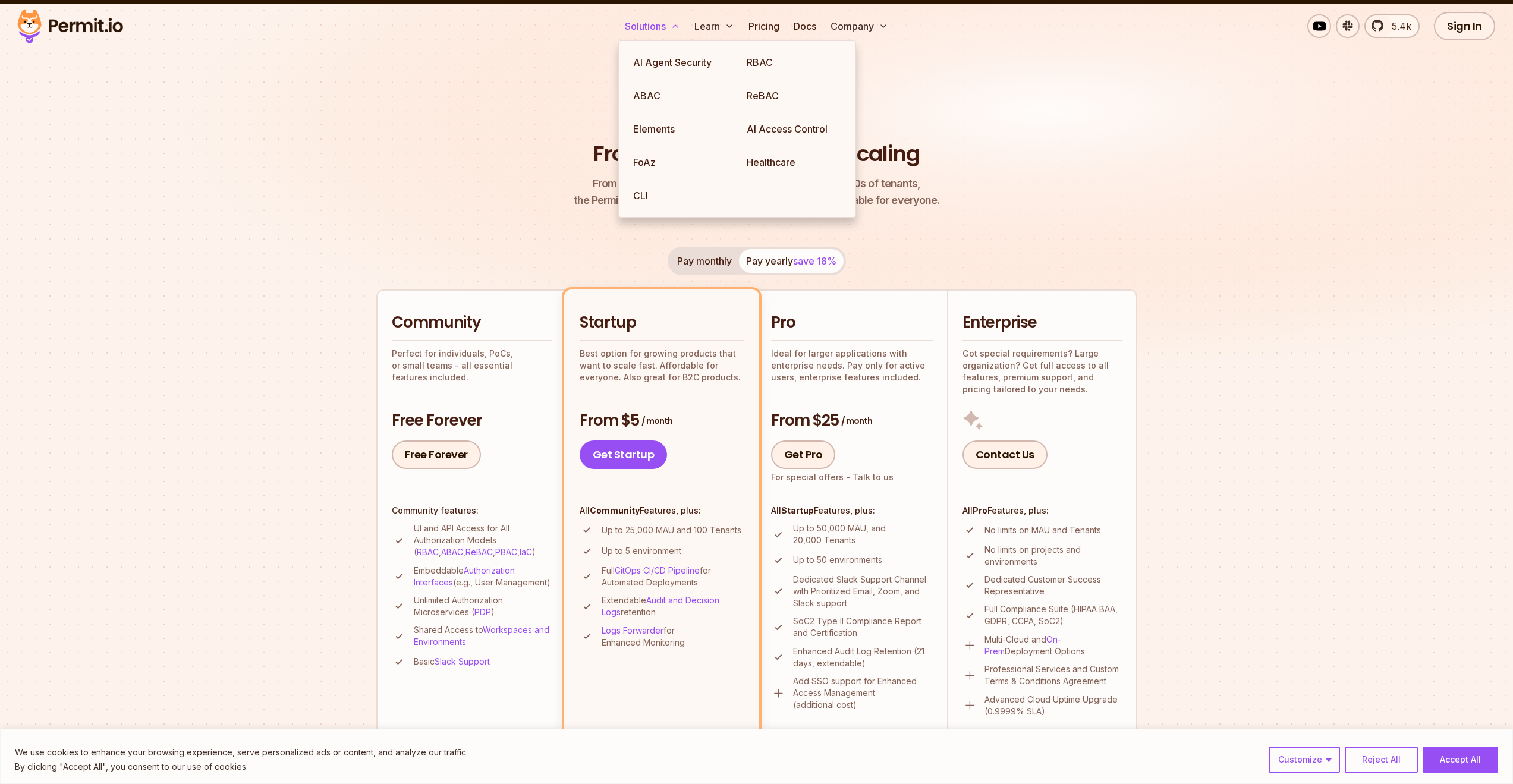
click at [653, 25] on button "Solutions" at bounding box center [653, 26] width 65 height 24
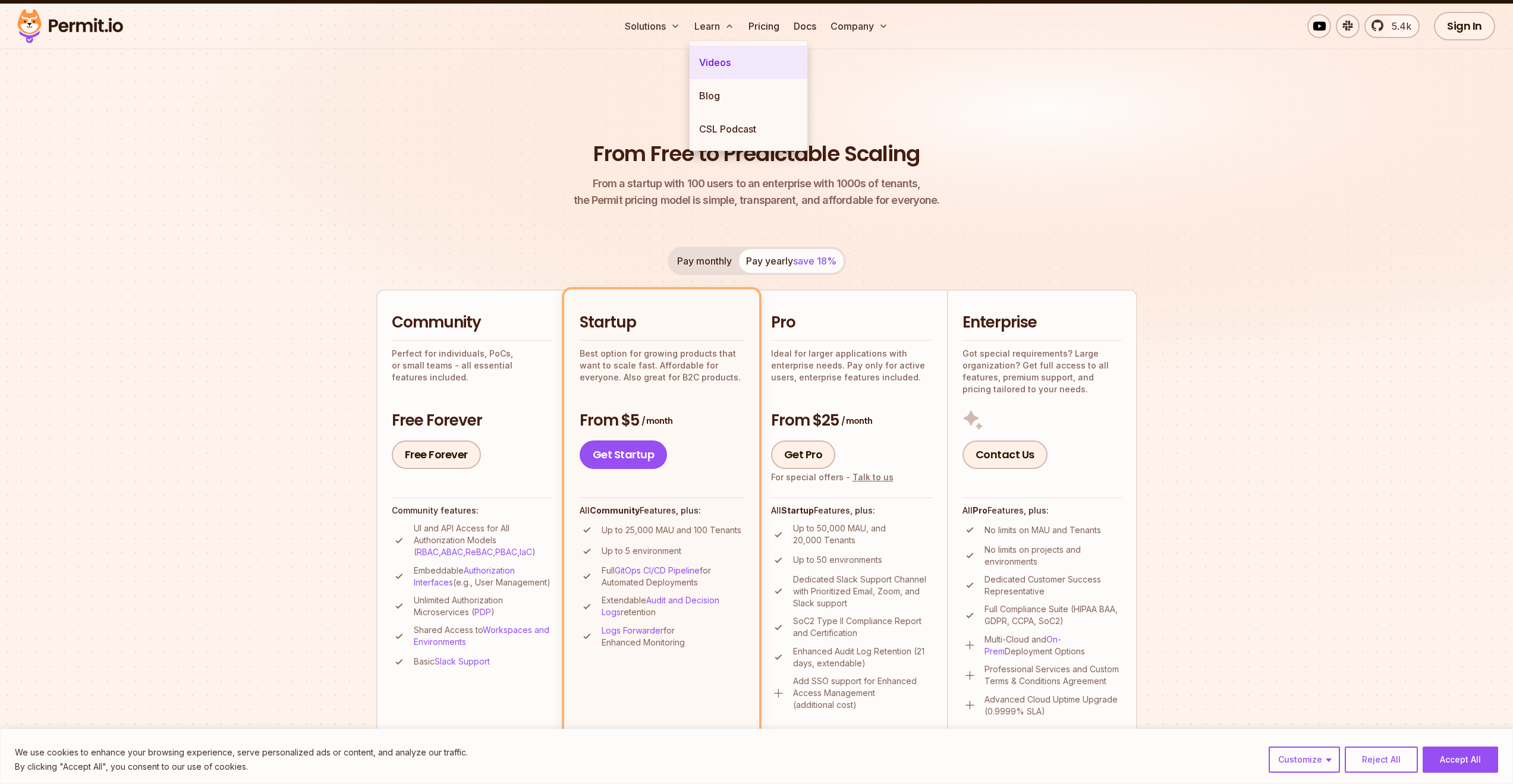
click at [723, 68] on link "Videos" at bounding box center [749, 62] width 117 height 34
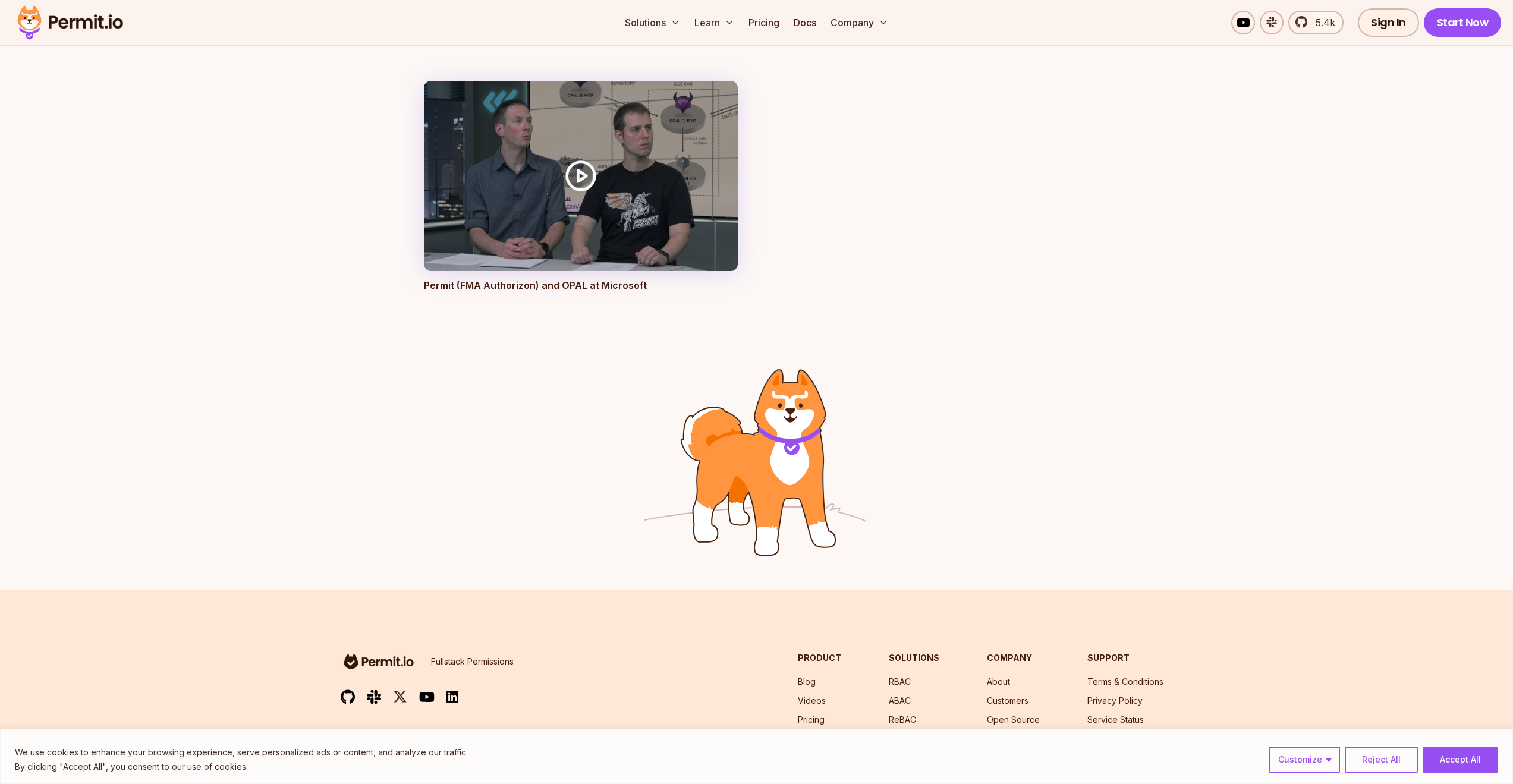
scroll to position [4699, 0]
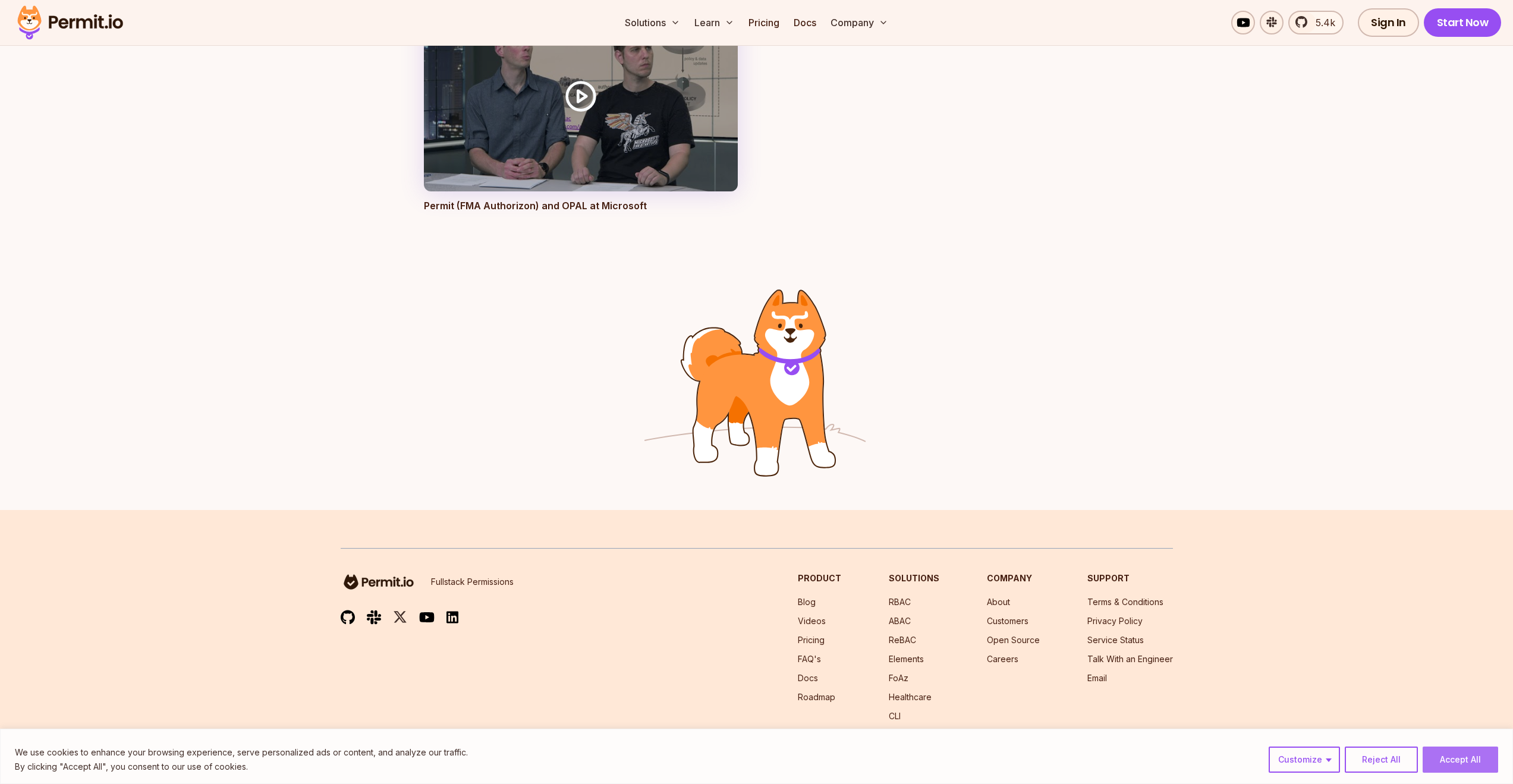
click at [1469, 766] on button "Accept All" at bounding box center [1460, 760] width 76 height 26
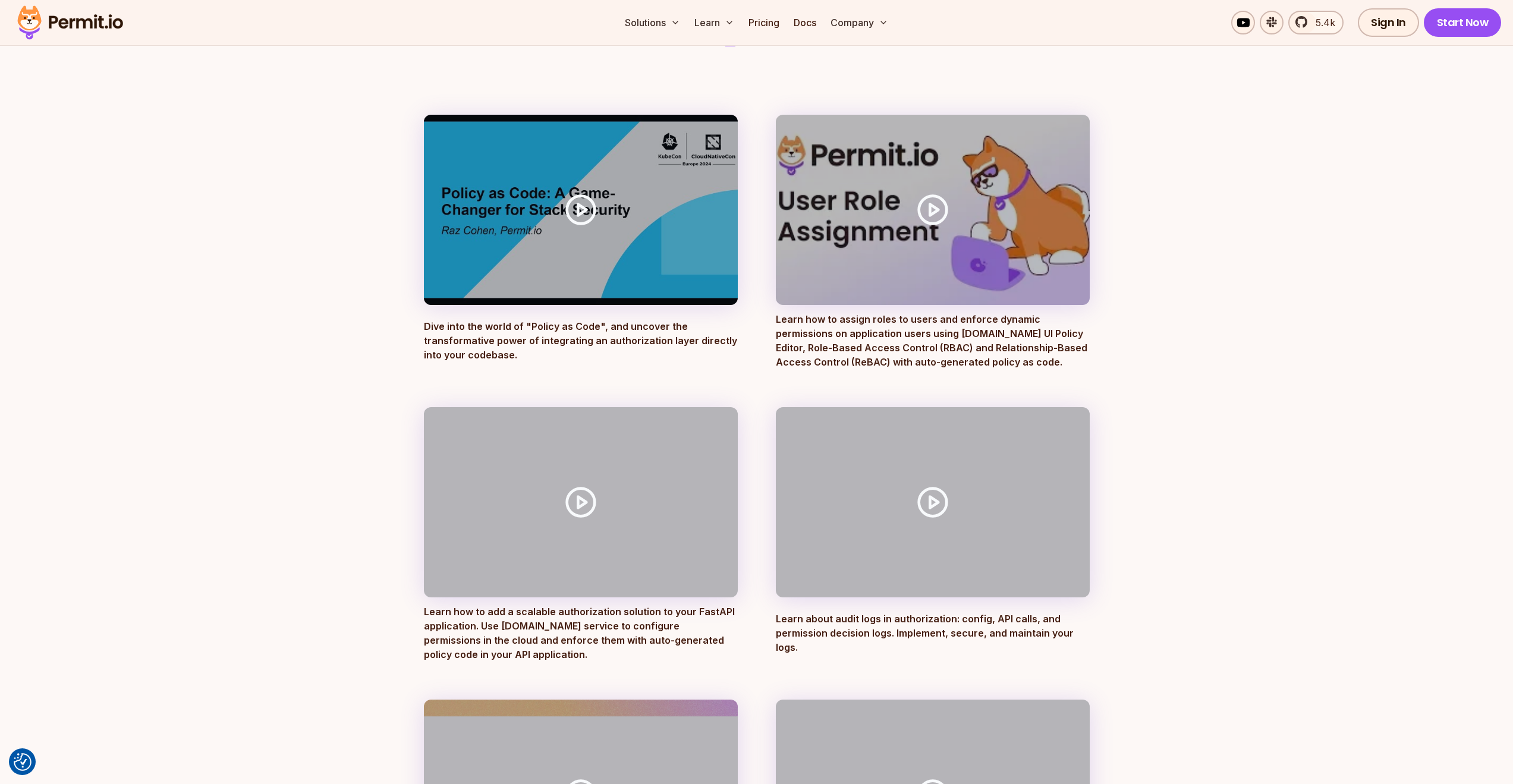
scroll to position [0, 0]
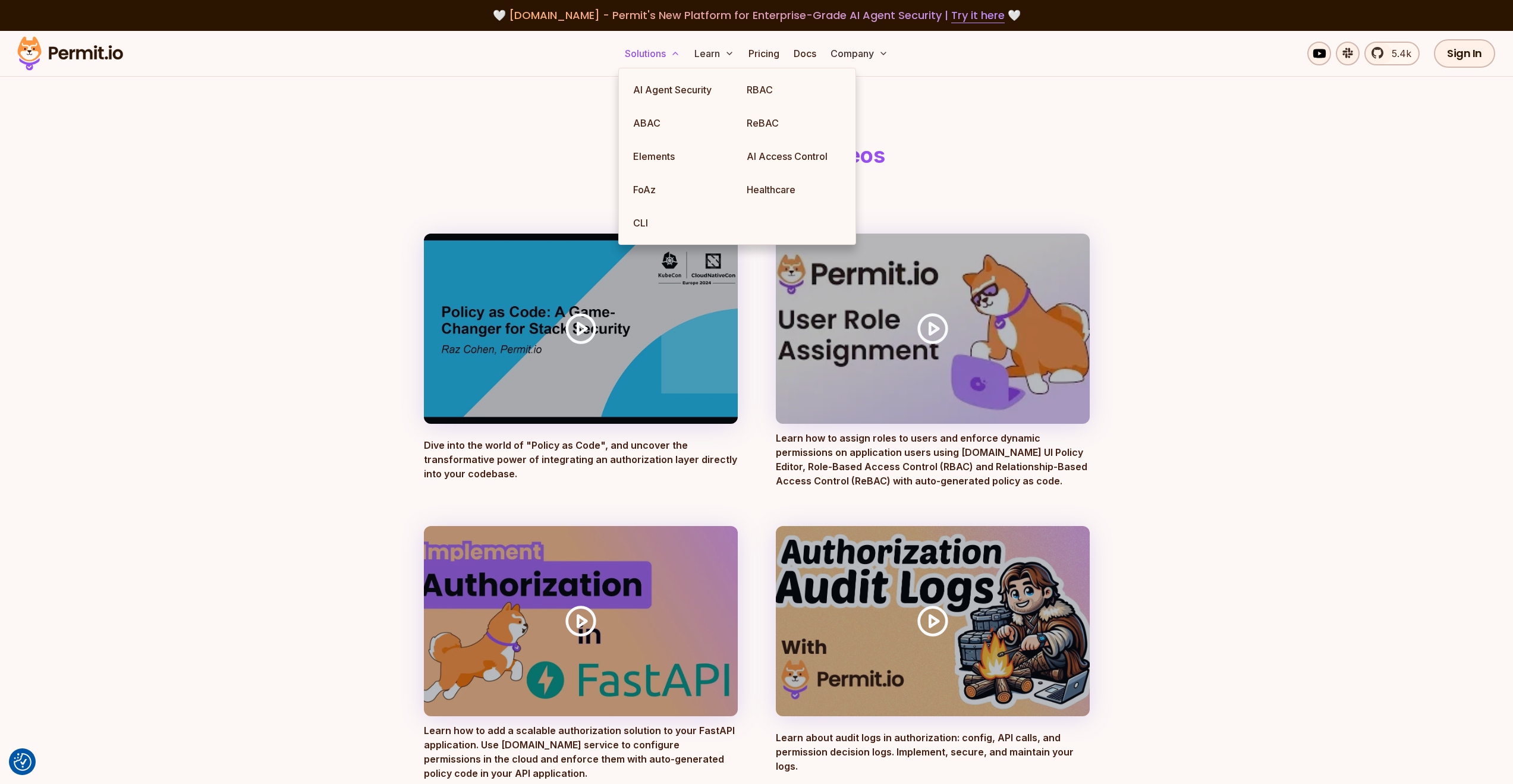
click at [644, 47] on button "Solutions" at bounding box center [653, 54] width 65 height 24
click at [669, 116] on link "ABAC" at bounding box center [681, 123] width 114 height 34
